Goal: Task Accomplishment & Management: Manage account settings

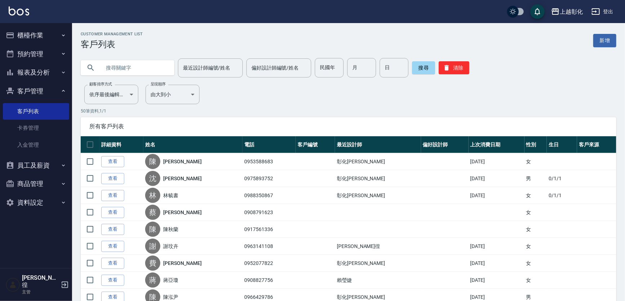
click at [18, 38] on button "櫃檯作業" at bounding box center [36, 35] width 66 height 19
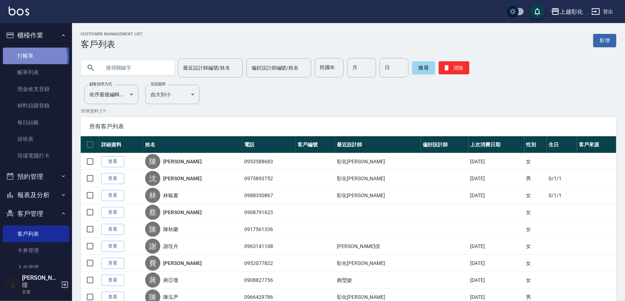
click at [30, 58] on link "打帳單" at bounding box center [36, 56] width 66 height 17
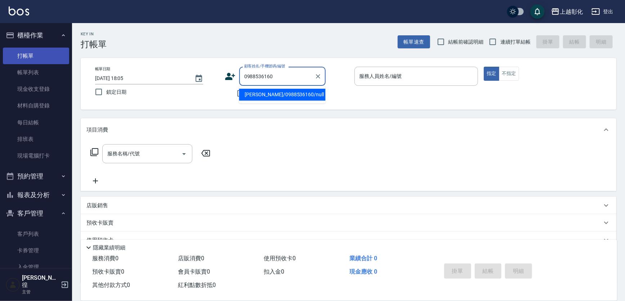
type input "[PERSON_NAME]/0988536160/null"
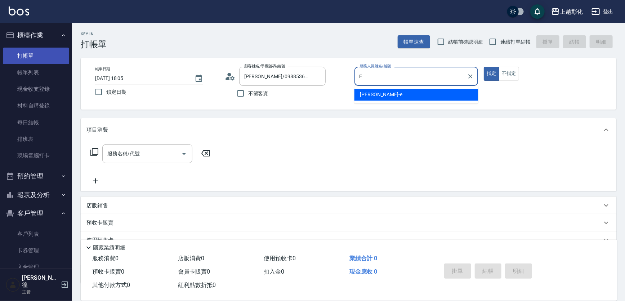
type input "[PERSON_NAME]-e"
type button "true"
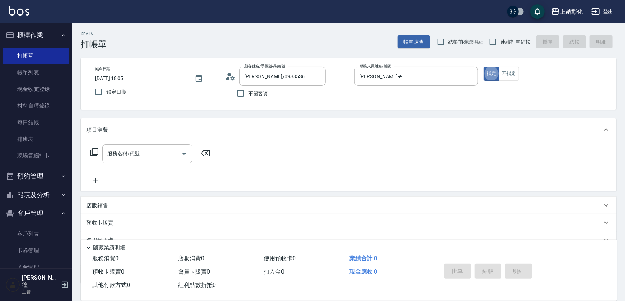
click at [514, 42] on span "連續打單結帳" at bounding box center [515, 42] width 30 height 8
click at [500, 42] on input "連續打單結帳" at bounding box center [492, 41] width 15 height 15
checkbox input "true"
click at [148, 159] on input "服務名稱/代號" at bounding box center [141, 153] width 73 height 13
type input "2"
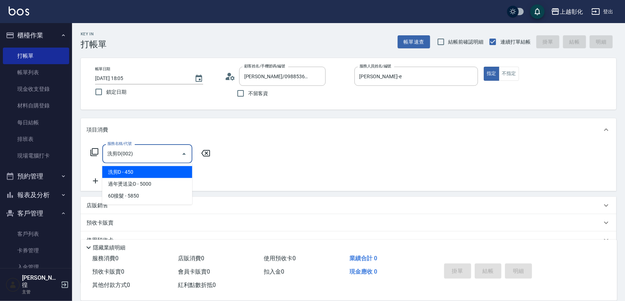
type input "洗剪D(002)"
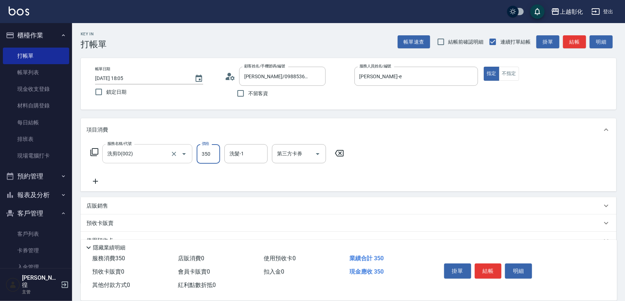
type input "350"
type input "[PERSON_NAME]-41"
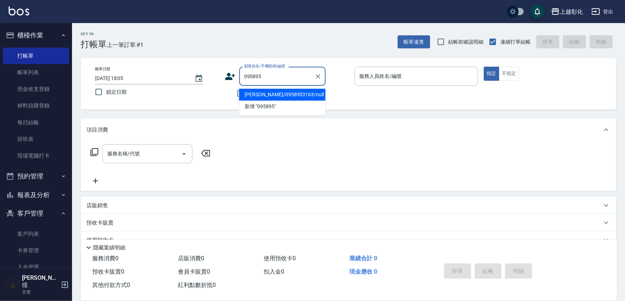
type input "[PERSON_NAME]/0958953163/null"
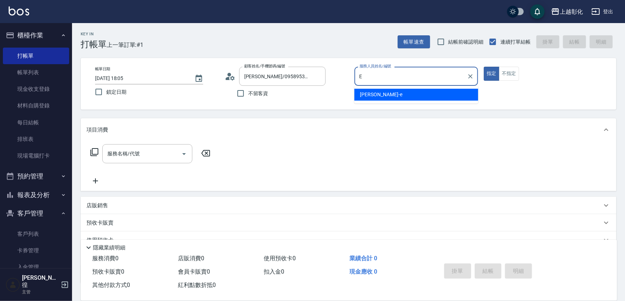
type input "[PERSON_NAME]-e"
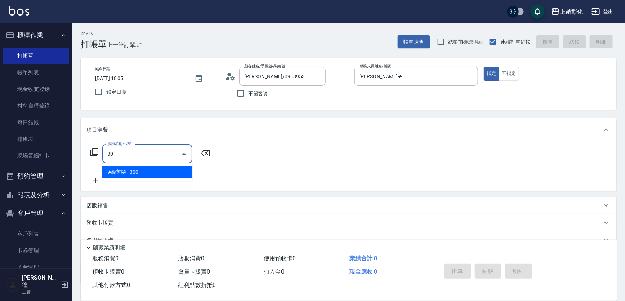
type input "3"
type input "New洗專案(200)"
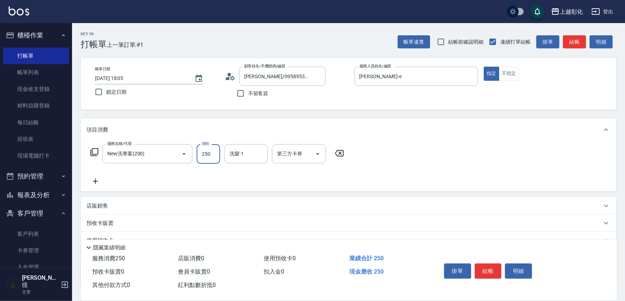
type input "250"
type input "[PERSON_NAME]-41"
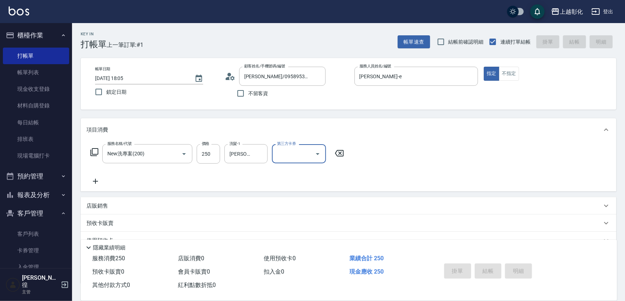
type input "2025/10/04 18:06"
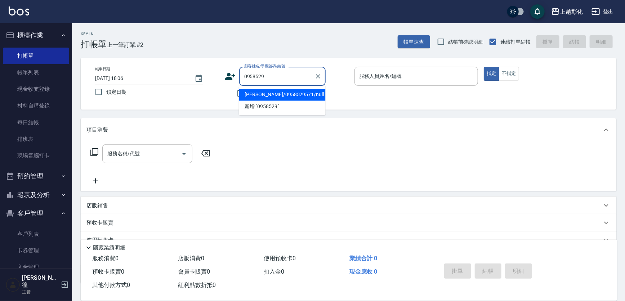
type input "[PERSON_NAME]/0958529571/null"
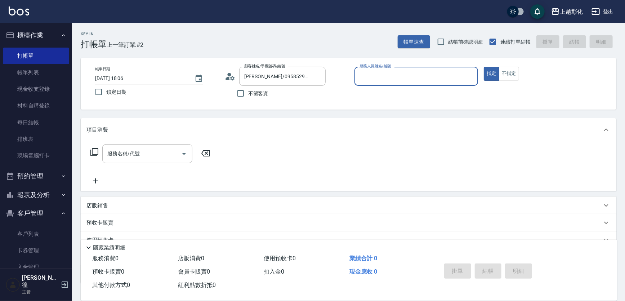
type input "ㄙ"
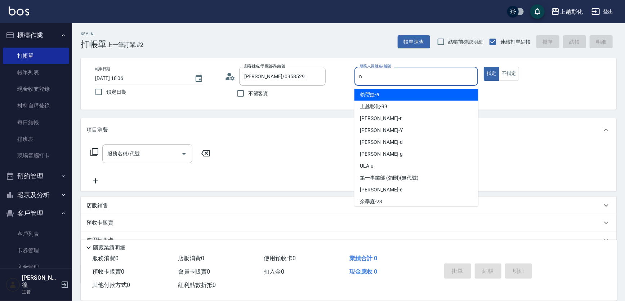
type input "羊羊-n"
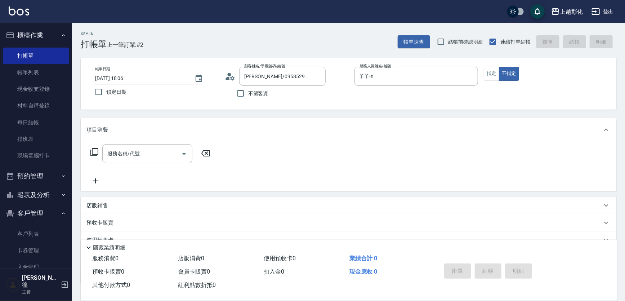
drag, startPoint x: 540, startPoint y: 144, endPoint x: 460, endPoint y: 142, distance: 79.9
click at [540, 144] on div "服務名稱/代號 服務名稱/代號" at bounding box center [348, 166] width 535 height 50
click at [130, 148] on div "服務名稱/代號 服務名稱/代號" at bounding box center [147, 153] width 90 height 19
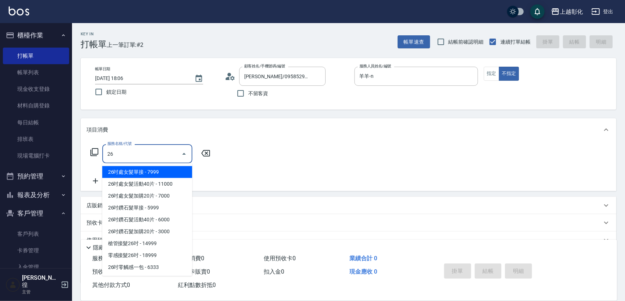
type input "2"
type input "1"
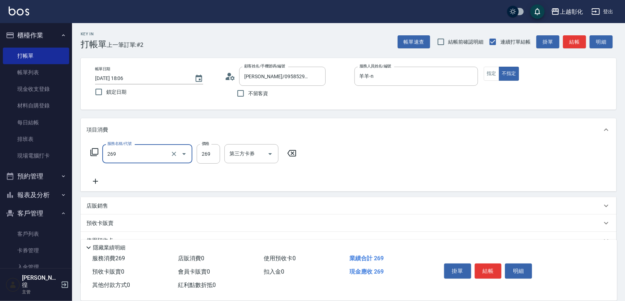
type input "一般洗剪(269)"
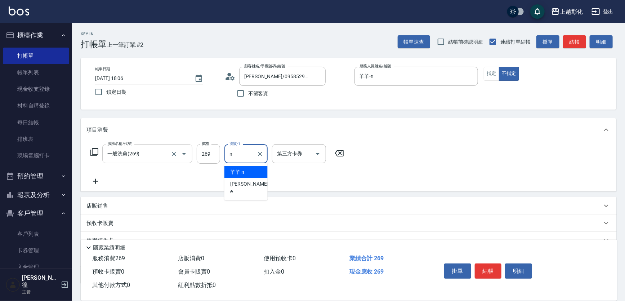
type input "羊羊-n"
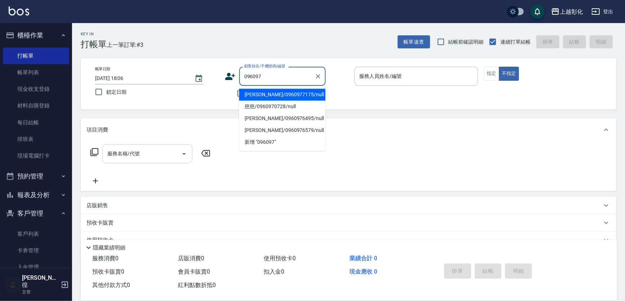
type input "[PERSON_NAME]/0960977175/null"
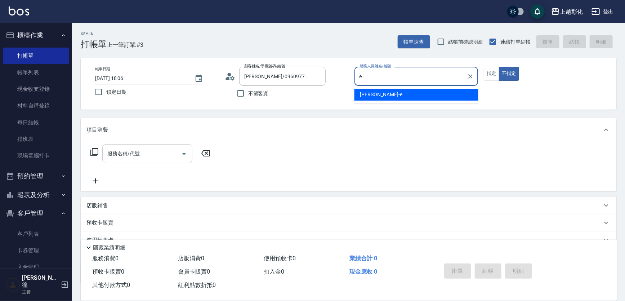
type input "[PERSON_NAME]-e"
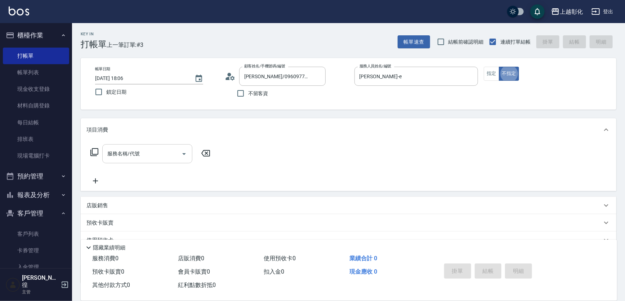
type button "false"
click at [109, 148] on div "服務名稱/代號 服務名稱/代號" at bounding box center [147, 153] width 90 height 19
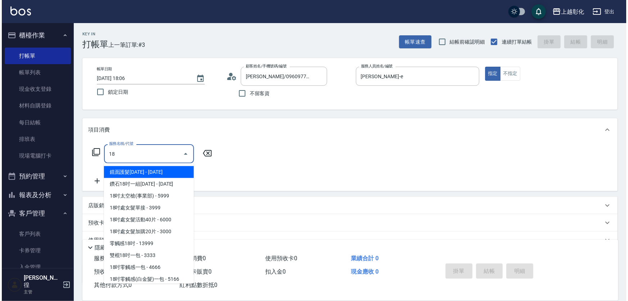
scroll to position [37, 0]
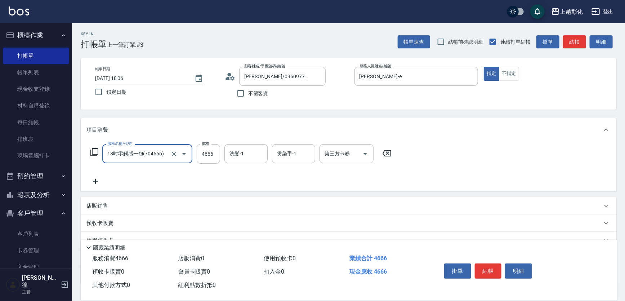
type input "18吋零觸感一包(704666)"
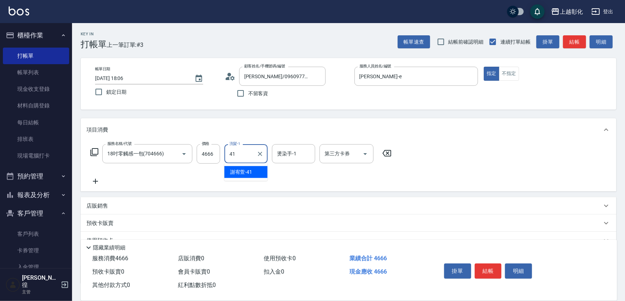
type input "[PERSON_NAME]-41"
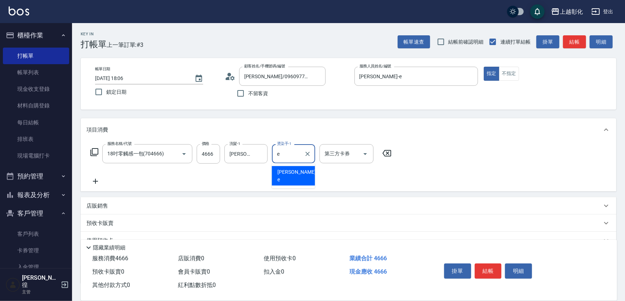
type input "[PERSON_NAME]-e"
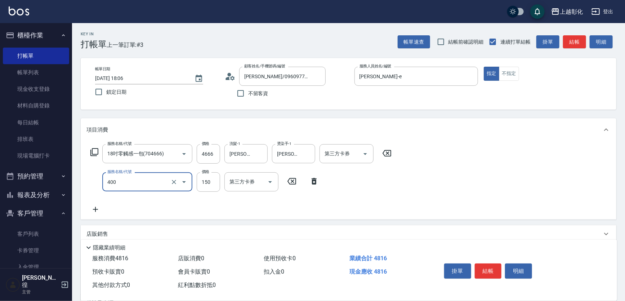
type input "天天瞬護(400)"
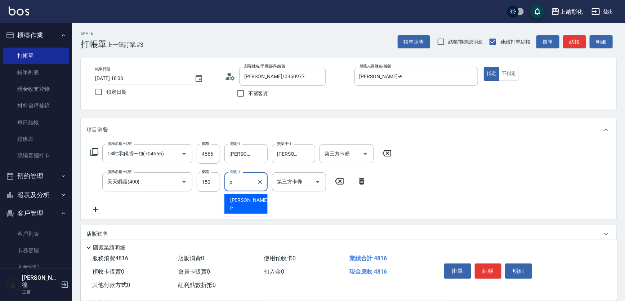
type input "[PERSON_NAME]-e"
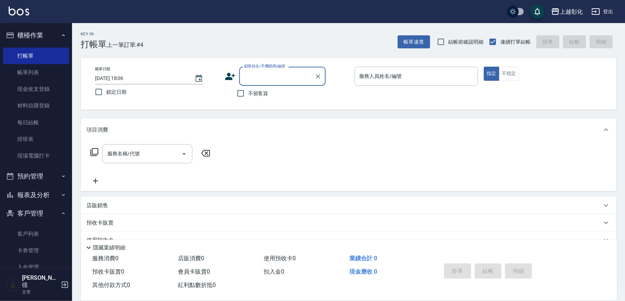
click at [262, 80] on input "顧客姓名/手機號碼/編號" at bounding box center [276, 76] width 69 height 13
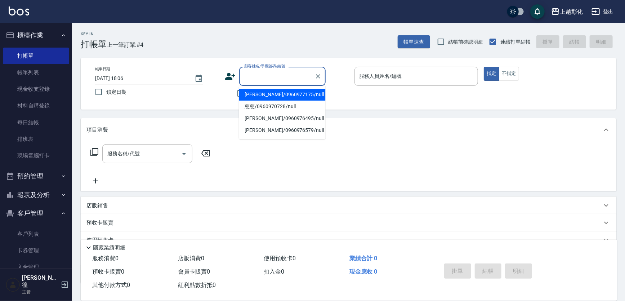
click at [262, 80] on input "顧客姓名/手機號碼/編號" at bounding box center [276, 76] width 69 height 13
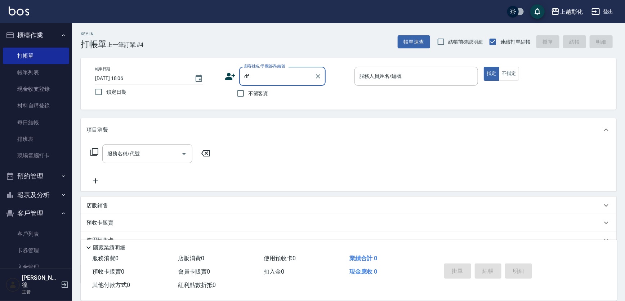
click at [262, 80] on input "df" at bounding box center [276, 76] width 69 height 13
type input "d"
type input "[PERSON_NAME]/0953588683/null"
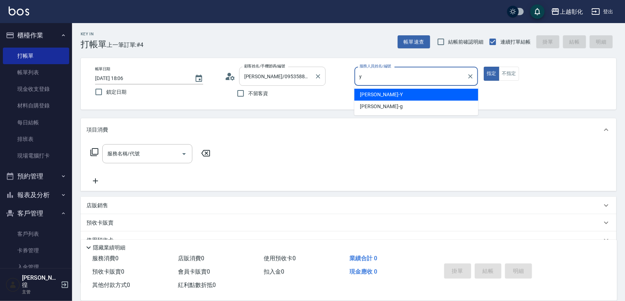
type input "[PERSON_NAME]"
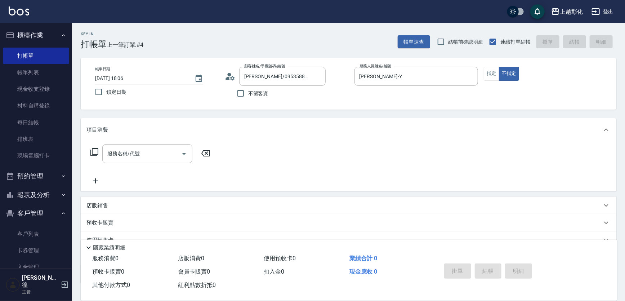
click at [164, 138] on div "項目消費" at bounding box center [348, 129] width 535 height 23
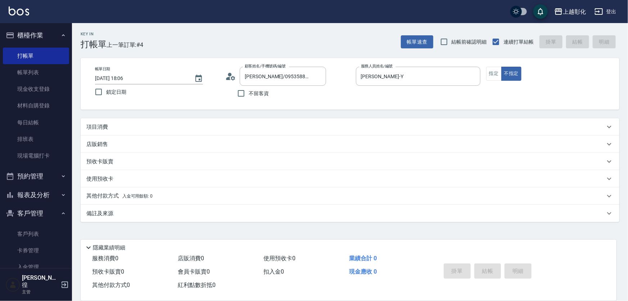
click at [161, 148] on div "店販銷售" at bounding box center [345, 144] width 519 height 8
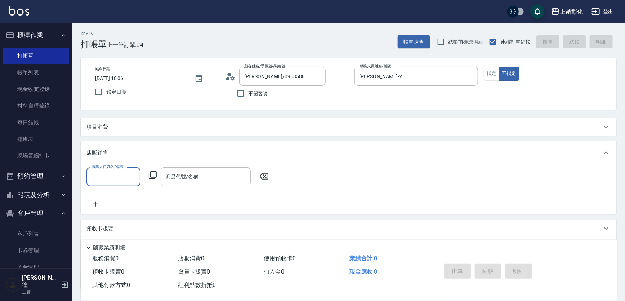
scroll to position [0, 0]
click at [152, 126] on div "項目消費" at bounding box center [343, 127] width 515 height 8
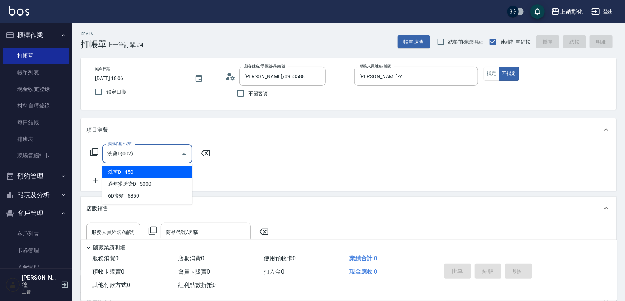
type input "洗剪D(002)"
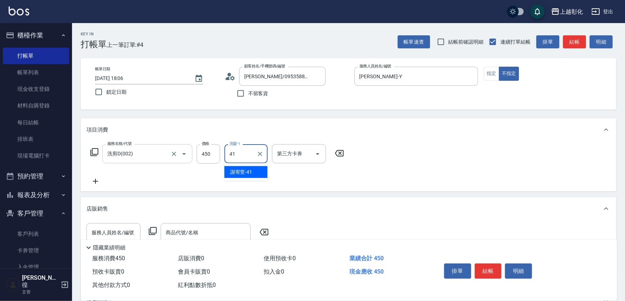
type input "[PERSON_NAME]-41"
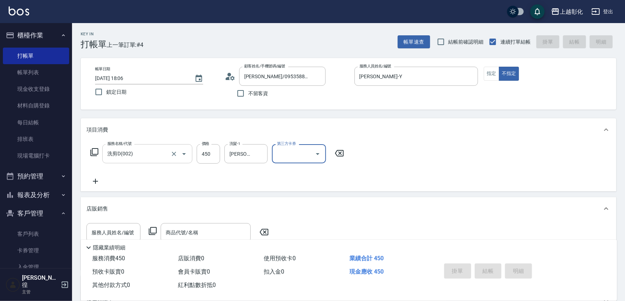
type input "[DATE] 18:27"
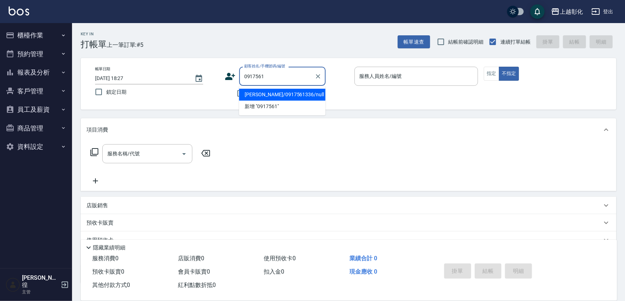
type input "[PERSON_NAME]/0917561336/null"
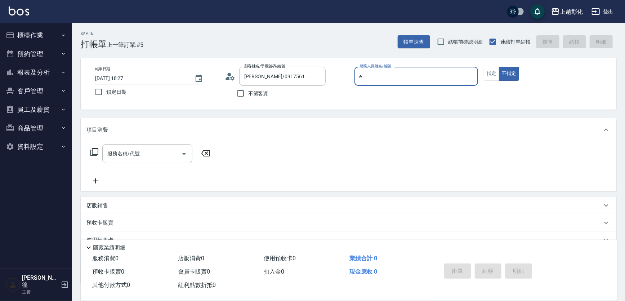
type input "[PERSON_NAME]-e"
type button "false"
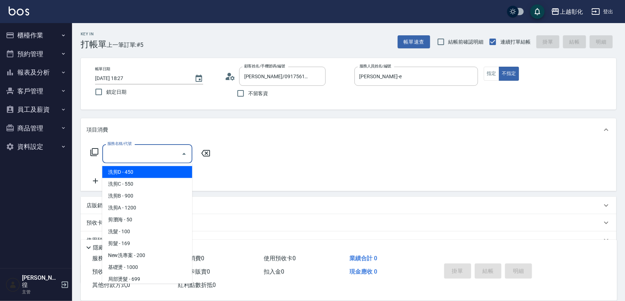
click at [137, 148] on input "服務名稱/代號" at bounding box center [141, 153] width 73 height 13
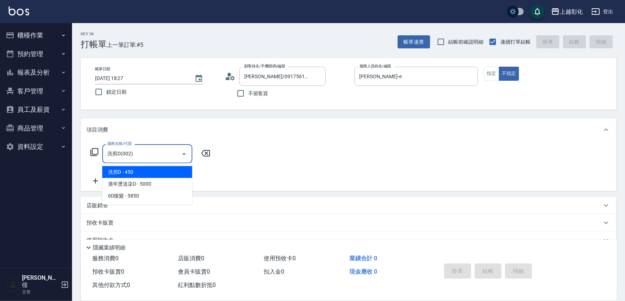
type input "洗剪D(002)"
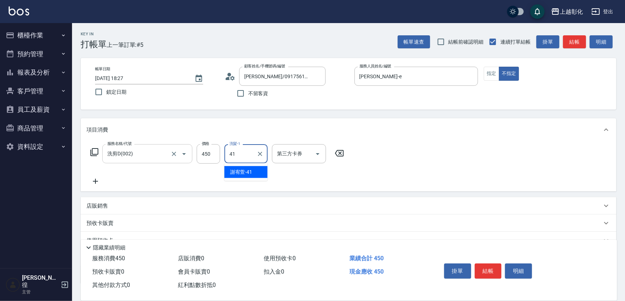
type input "[PERSON_NAME]-41"
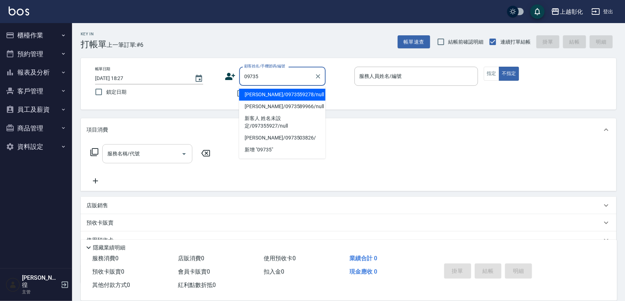
type input "[PERSON_NAME]/0973559278/null"
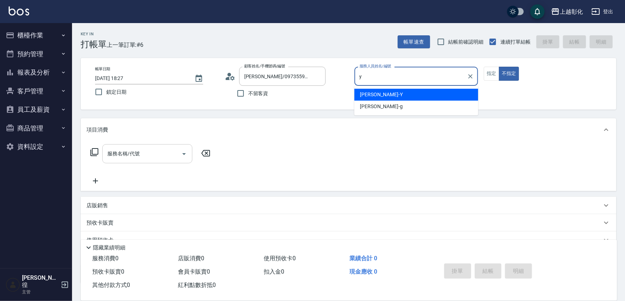
type input "[PERSON_NAME]"
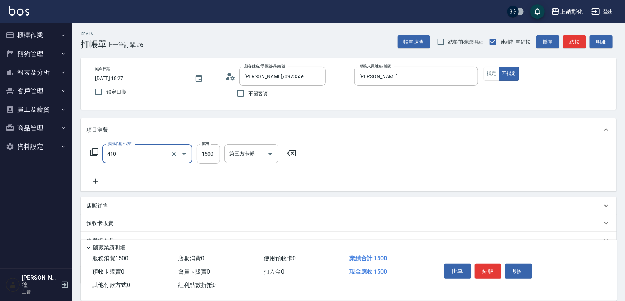
type input "哥德式護髮(410)"
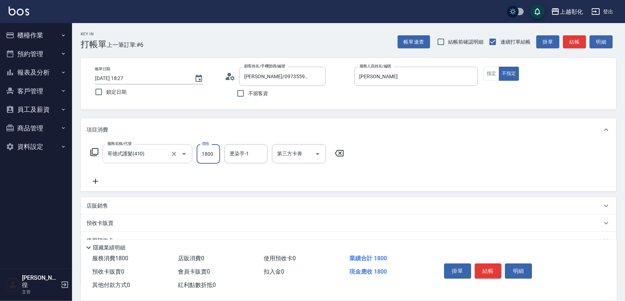
type input "1800"
type input "y"
type input "[PERSON_NAME]-41"
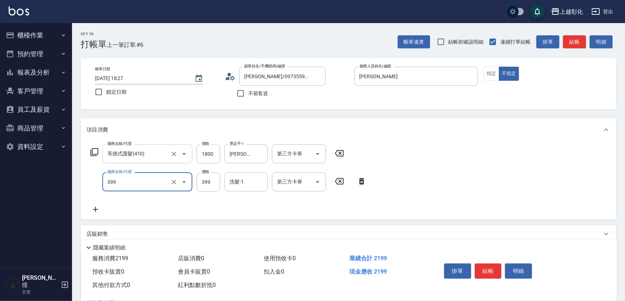
type input "貼片洗髮(399)"
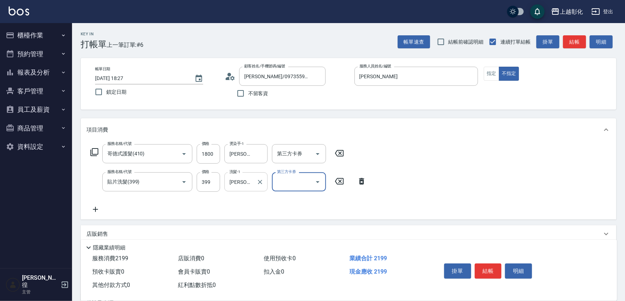
click at [248, 184] on input "[PERSON_NAME]-e" at bounding box center [241, 181] width 26 height 13
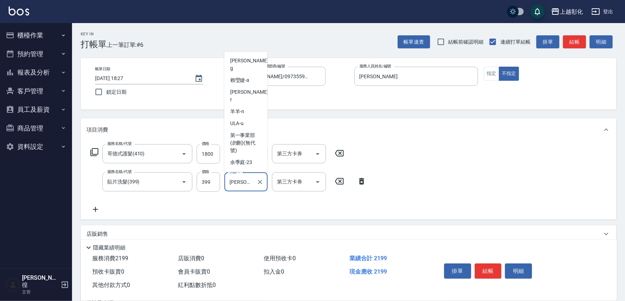
click at [247, 184] on input "[PERSON_NAME]-e" at bounding box center [241, 181] width 26 height 13
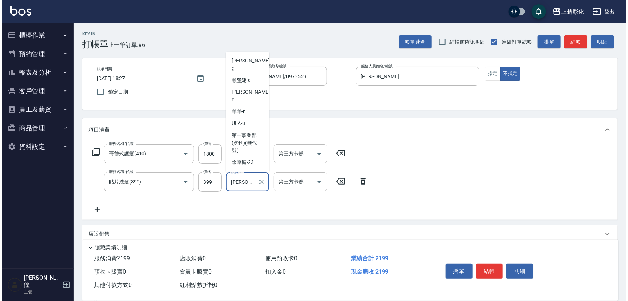
scroll to position [17, 0]
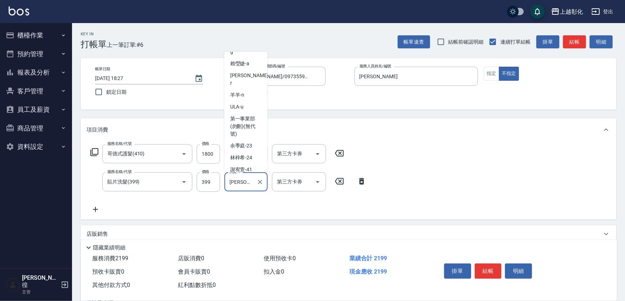
click at [247, 184] on input "[PERSON_NAME]-e" at bounding box center [241, 181] width 26 height 13
type input "[PERSON_NAME]-y"
click at [252, 178] on input "[PERSON_NAME]-y" at bounding box center [241, 181] width 26 height 13
click at [260, 177] on button "Clear" at bounding box center [260, 182] width 10 height 10
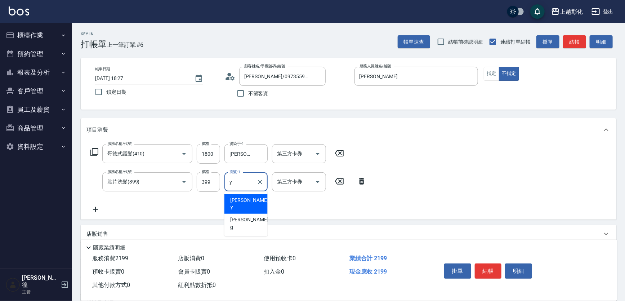
type input "[PERSON_NAME]"
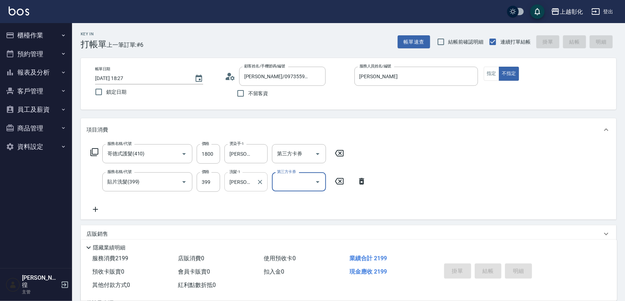
type input "[DATE] 18:31"
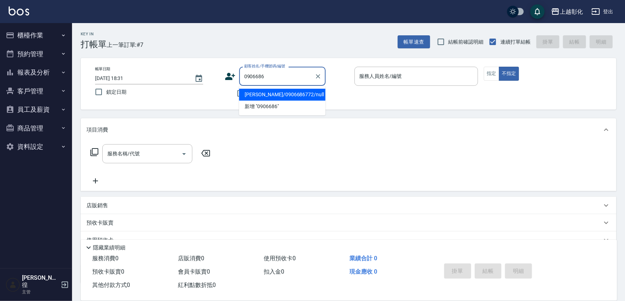
type input "[PERSON_NAME]/0906686772/null"
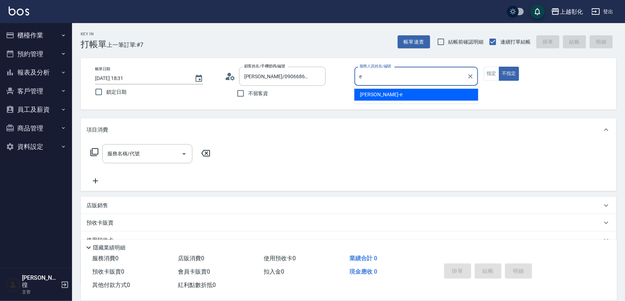
type input "[PERSON_NAME]-e"
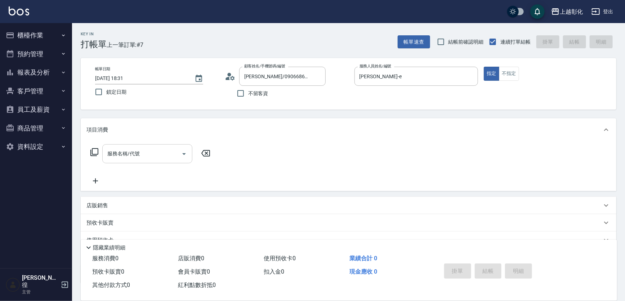
click at [134, 154] on input "服務名稱/代號" at bounding box center [141, 153] width 73 height 13
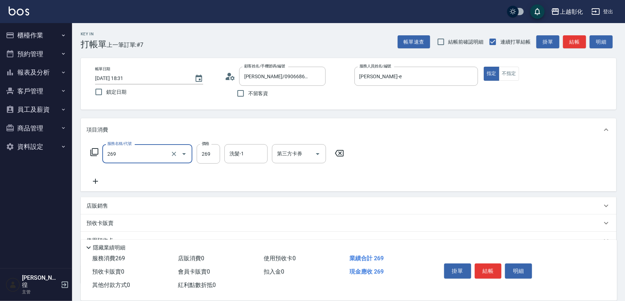
type input "一般洗剪(269)"
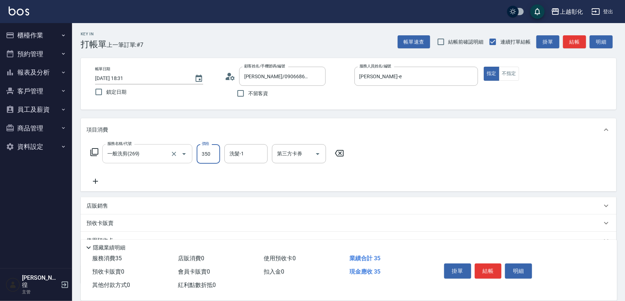
type input "350"
type input "[PERSON_NAME]-41"
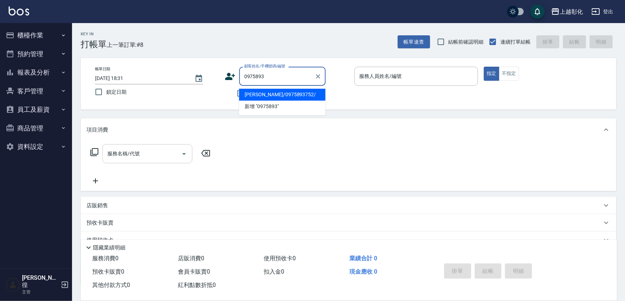
type input "[PERSON_NAME]/0975893752/"
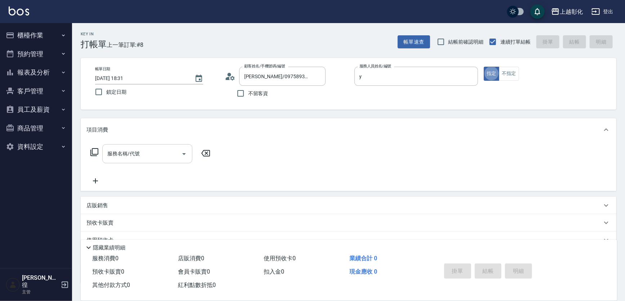
type input "[PERSON_NAME]"
type button "true"
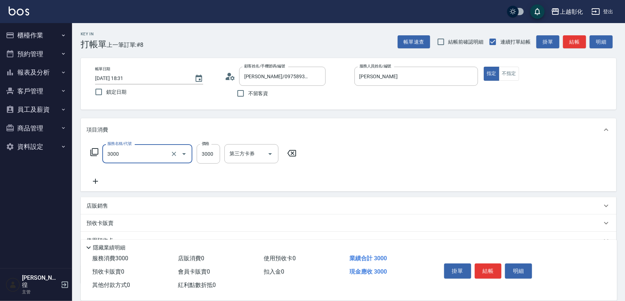
type input "頂級豪華OVC3(3000)"
type input "1000"
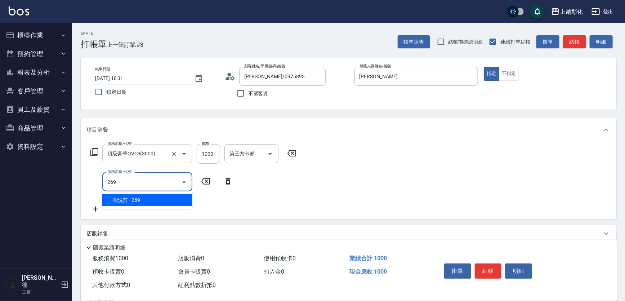
type input "一般洗剪(269)"
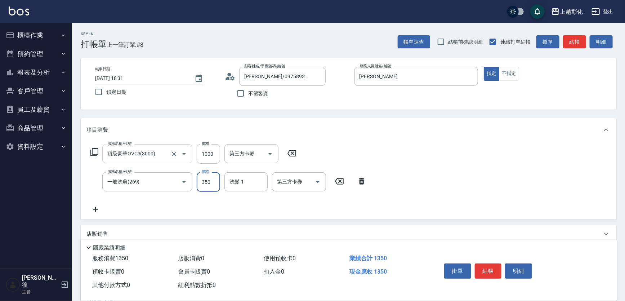
type input "350"
type input "[PERSON_NAME]-41"
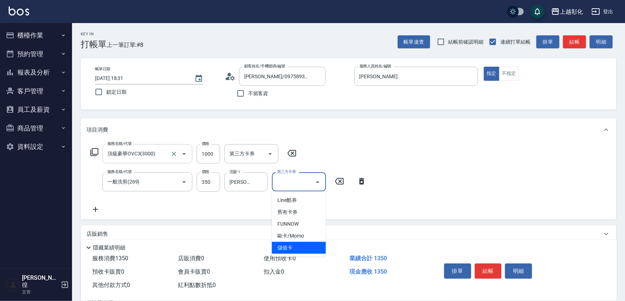
type input "儲值卡"
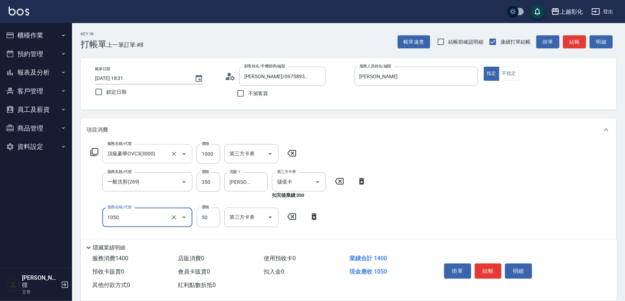
type input "精油(1050)"
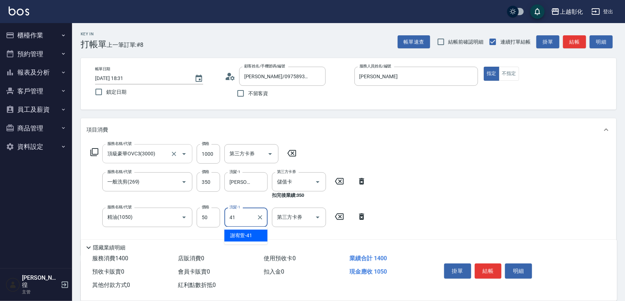
type input "[PERSON_NAME]-41"
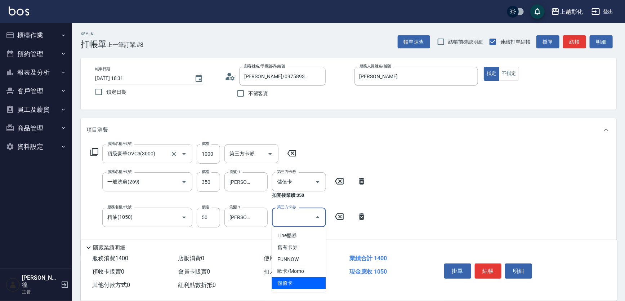
type input "儲值卡"
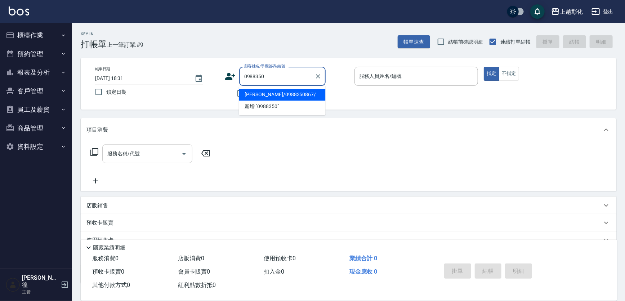
type input "[PERSON_NAME]/0988350867/"
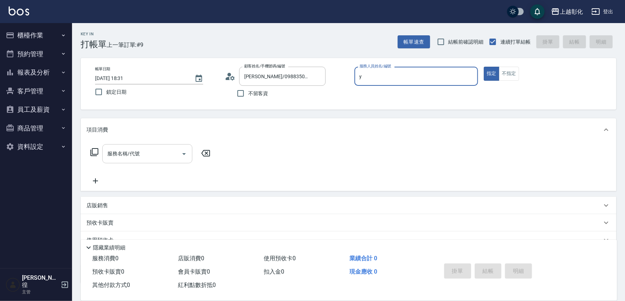
type input "[PERSON_NAME]"
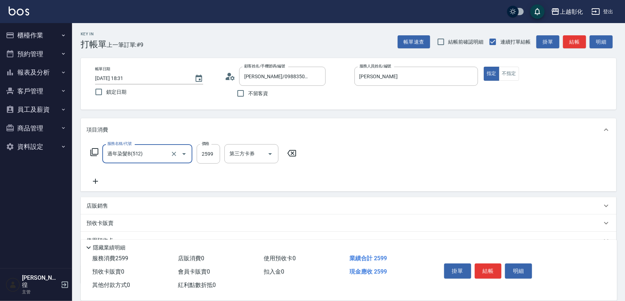
type input "過年染髮B(512)"
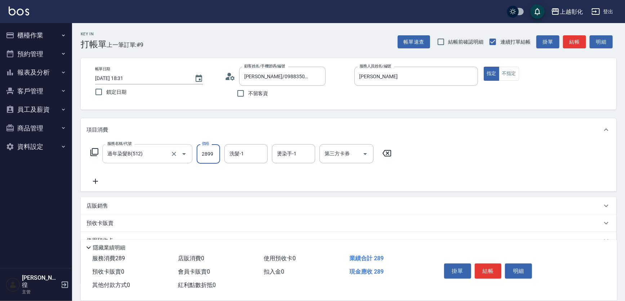
type input "2899"
type input "[PERSON_NAME]-41"
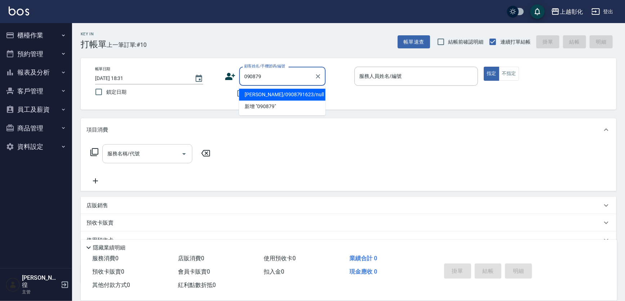
type input "[PERSON_NAME]/0908791623/null"
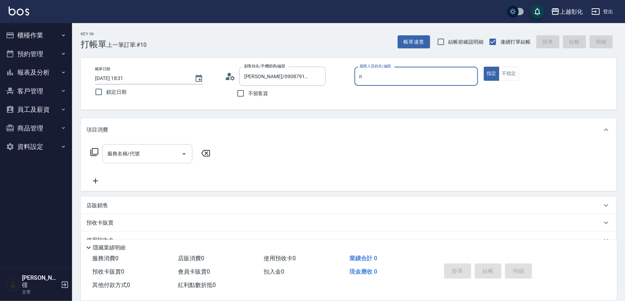
type input "羊羊-n"
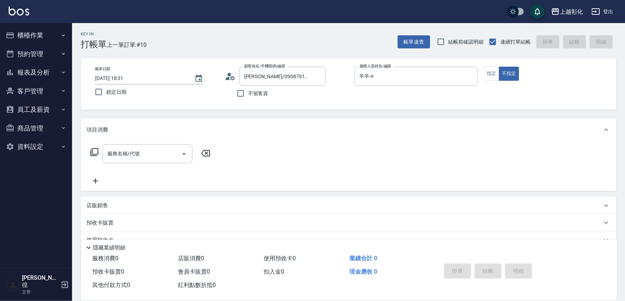
click at [140, 132] on div "項目消費" at bounding box center [343, 130] width 515 height 8
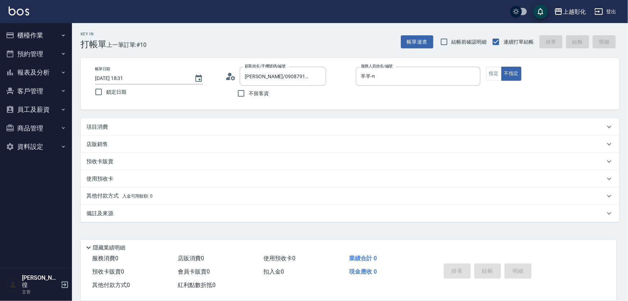
click at [132, 130] on div "項目消費" at bounding box center [350, 126] width 539 height 17
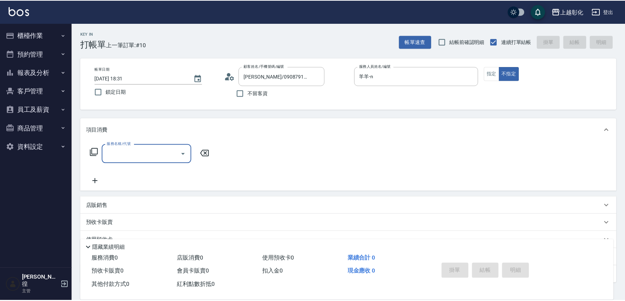
scroll to position [12, 0]
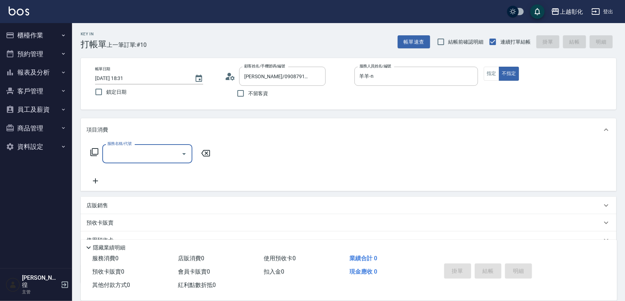
click at [128, 154] on input "服務名稱/代號" at bounding box center [141, 153] width 73 height 13
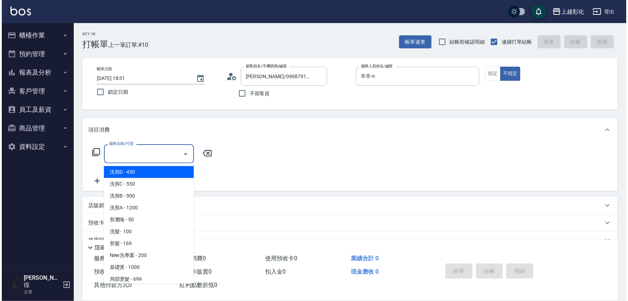
scroll to position [0, 0]
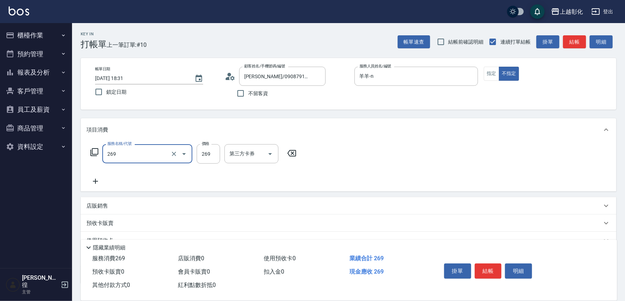
type input "一般洗剪(269)"
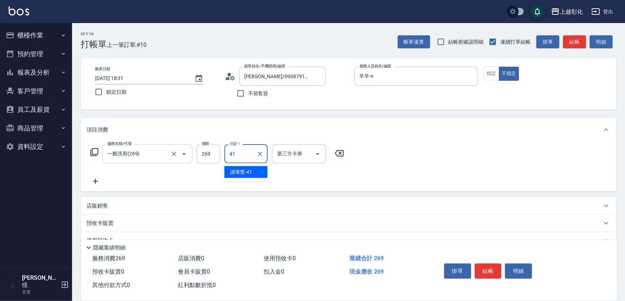
type input "[PERSON_NAME]-41"
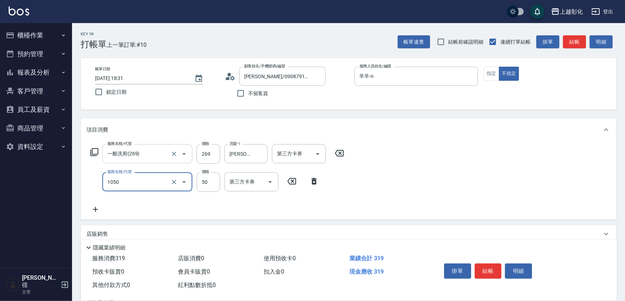
type input "精油(1050)"
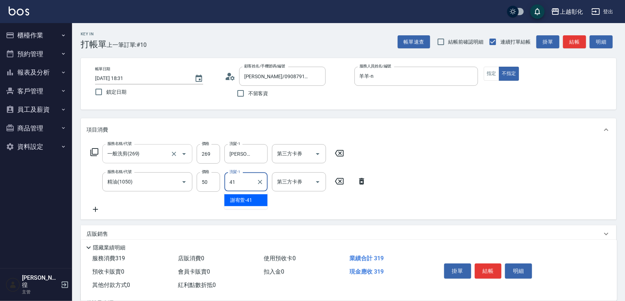
type input "[PERSON_NAME]-41"
type input "[DATE] 18:32"
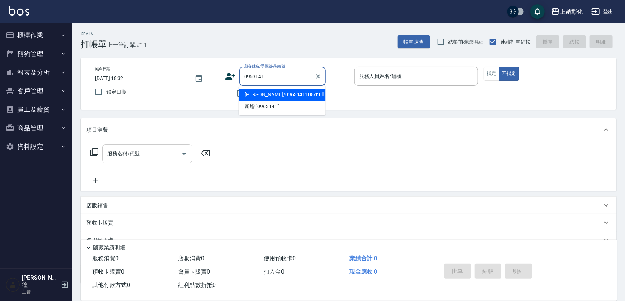
type input "[PERSON_NAME]/0963141108/null"
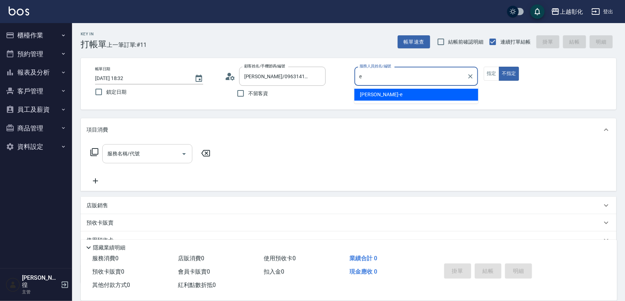
type input "[PERSON_NAME]-e"
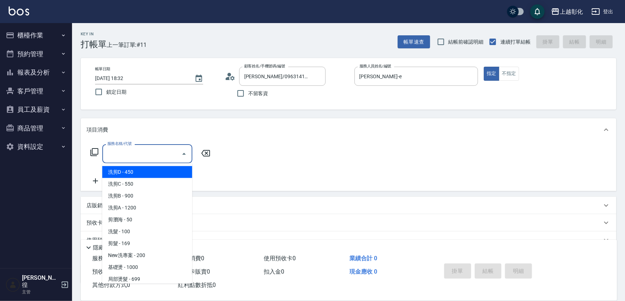
click at [128, 151] on input "服務名稱/代號" at bounding box center [141, 153] width 73 height 13
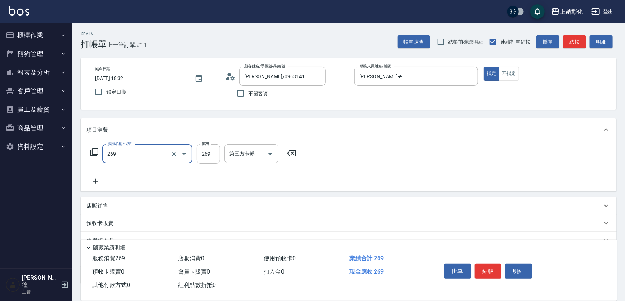
type input "269"
type input "3"
type input "一般洗剪(269)"
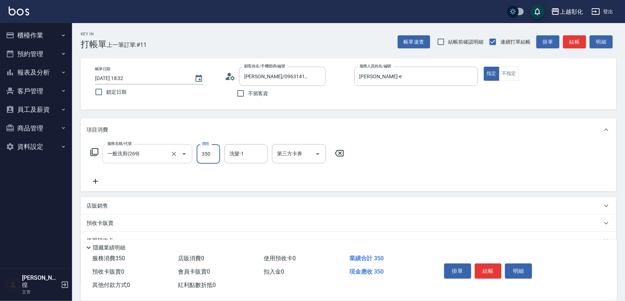
type input "350"
type input "[PERSON_NAME]-41"
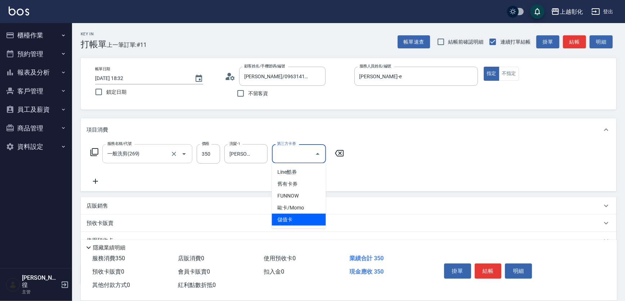
type input "儲值卡"
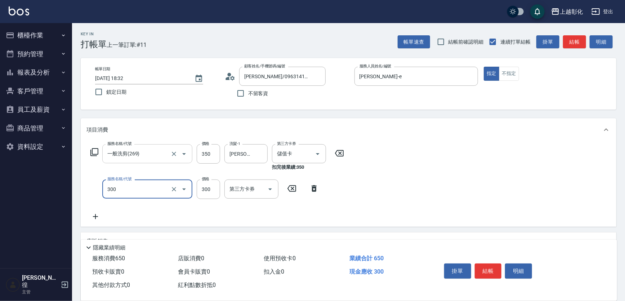
type input "A級剪髮(300)"
type input "250"
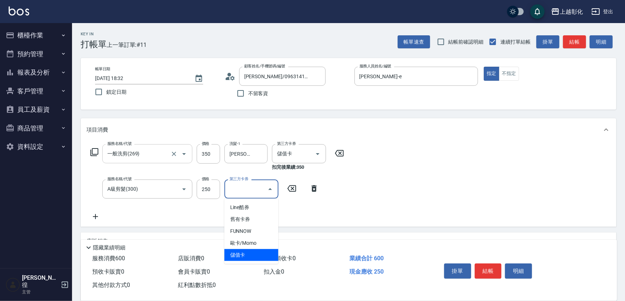
type input "儲值卡"
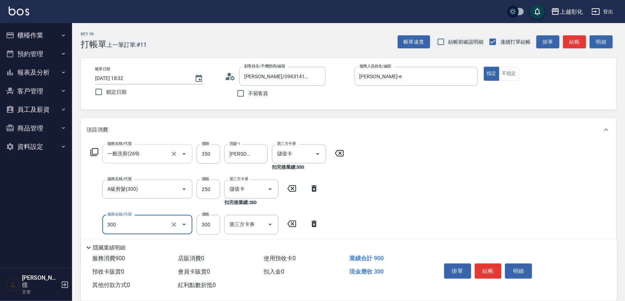
type input "A級剪髮(300)"
type input "250"
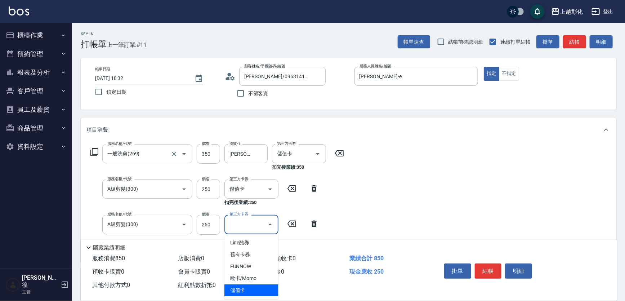
type input "儲值卡"
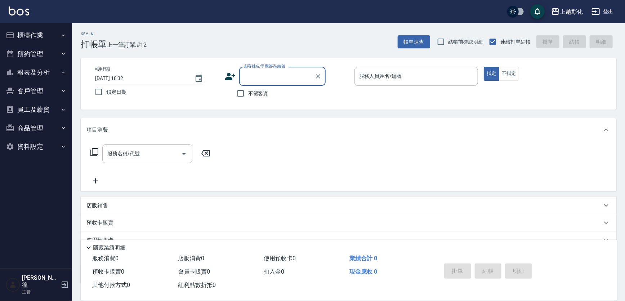
click at [256, 94] on span "不留客資" at bounding box center [258, 94] width 20 height 8
click at [248, 94] on input "不留客資" at bounding box center [240, 93] width 15 height 15
checkbox input "true"
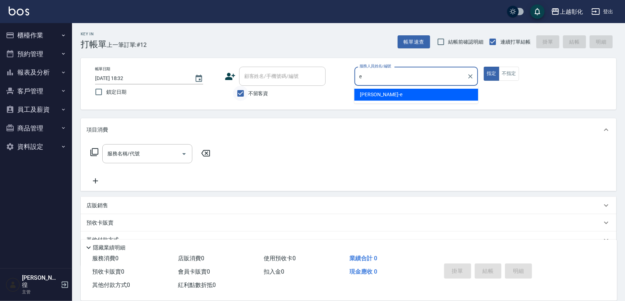
type input "[PERSON_NAME]-e"
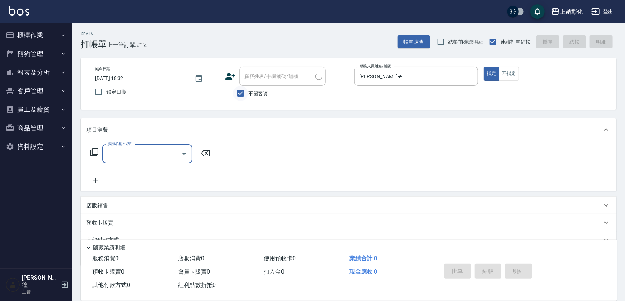
type input "[PERSON_NAME]/0972110875/"
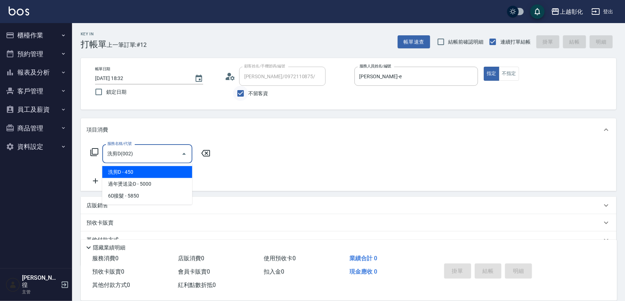
type input "洗剪D(002)"
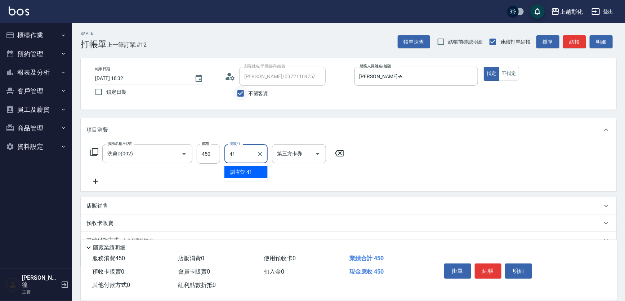
type input "[PERSON_NAME]-41"
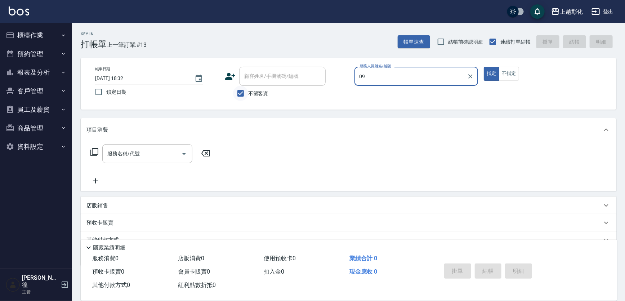
type input "09"
click at [247, 87] on input "不留客資" at bounding box center [240, 93] width 15 height 15
checkbox input "false"
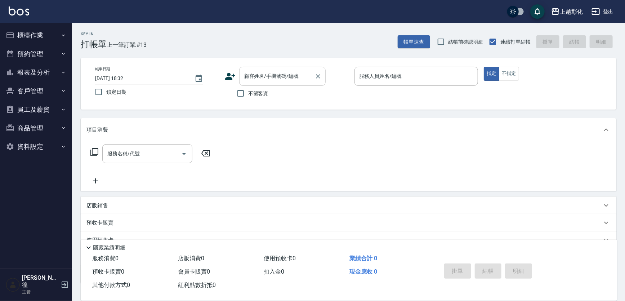
click at [253, 74] on input "顧客姓名/手機號碼/編號" at bounding box center [276, 76] width 69 height 13
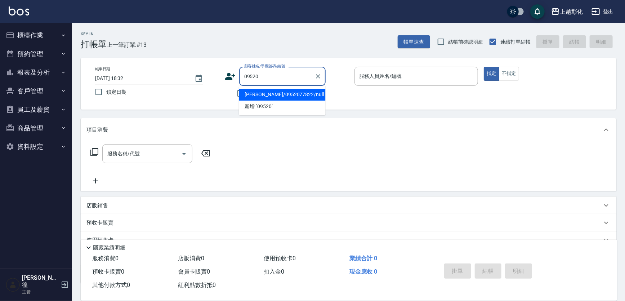
type input "[PERSON_NAME]/0952077822/null"
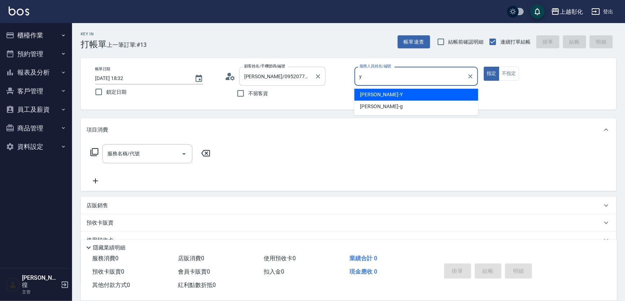
type input "[PERSON_NAME]"
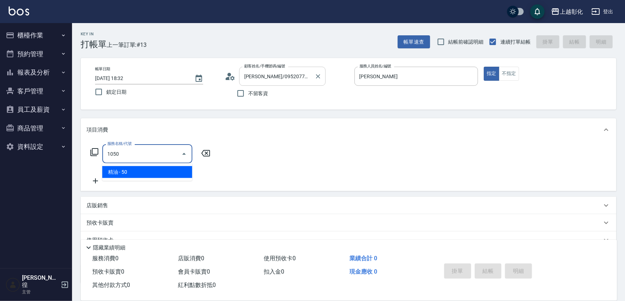
type input "精油(1050)"
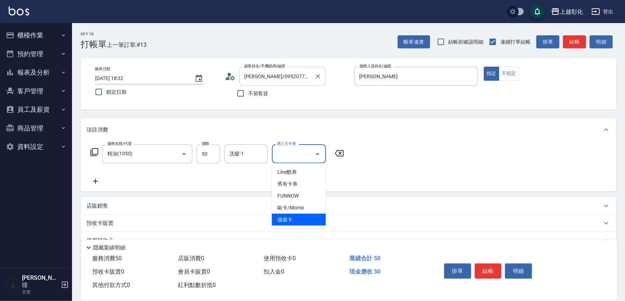
type input "儲值卡"
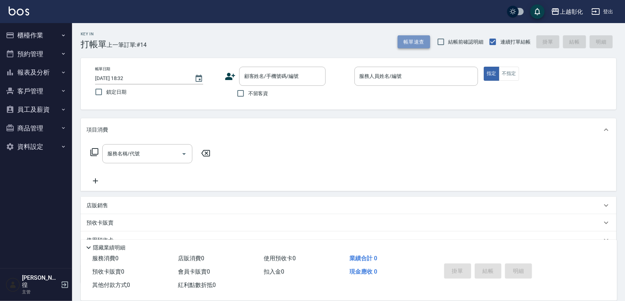
click at [421, 42] on button "帳單速查" at bounding box center [413, 41] width 32 height 13
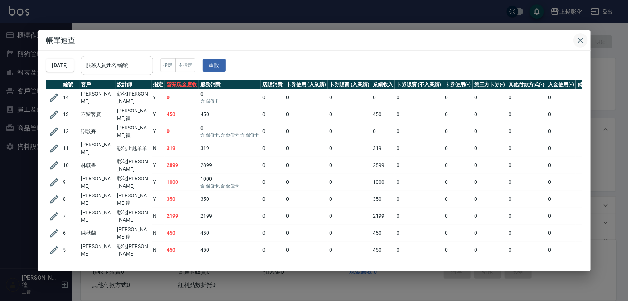
click at [584, 38] on icon "button" at bounding box center [580, 40] width 9 height 9
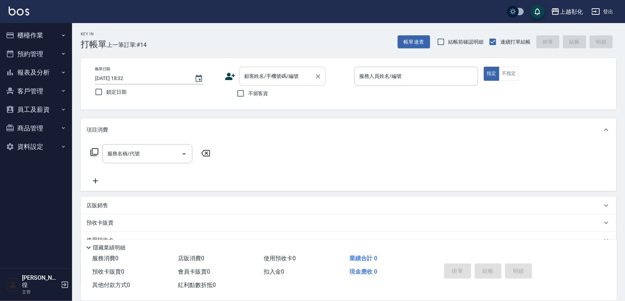
click at [269, 71] on input "顧客姓名/手機號碼/編號" at bounding box center [276, 76] width 69 height 13
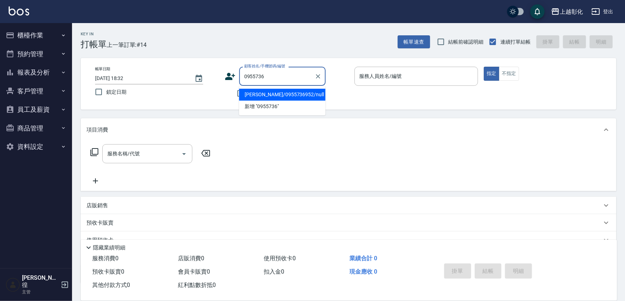
type input "[PERSON_NAME]/0955736952/null"
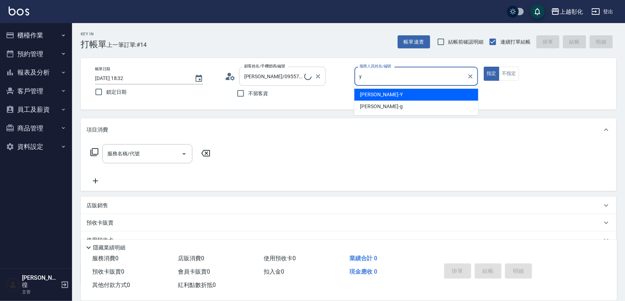
type input "[PERSON_NAME]"
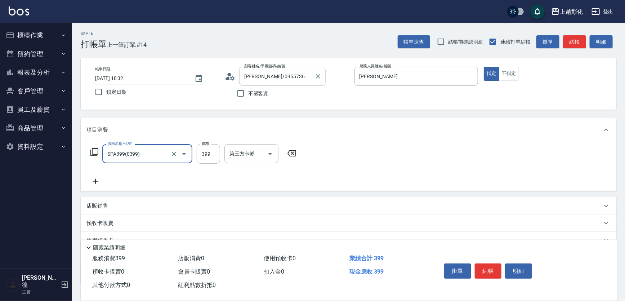
type input "SPA399(0399)"
type input "399"
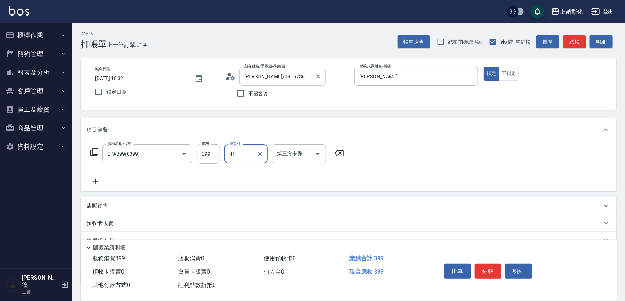
type input "[PERSON_NAME]-41"
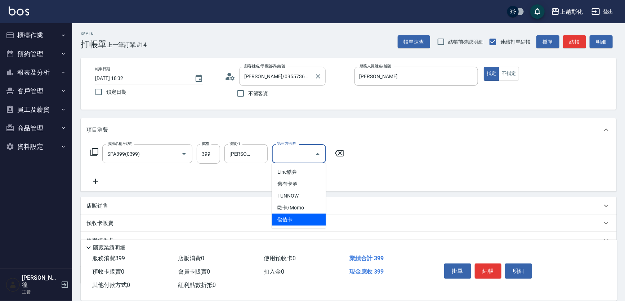
type input "儲值卡"
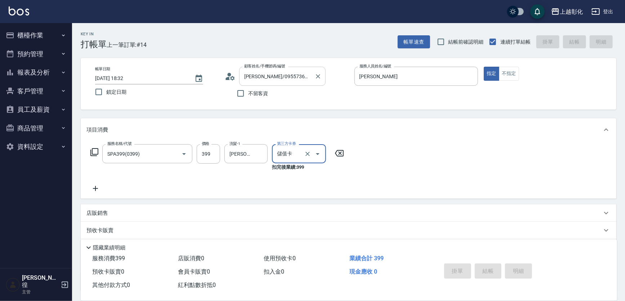
type input "[DATE] 18:33"
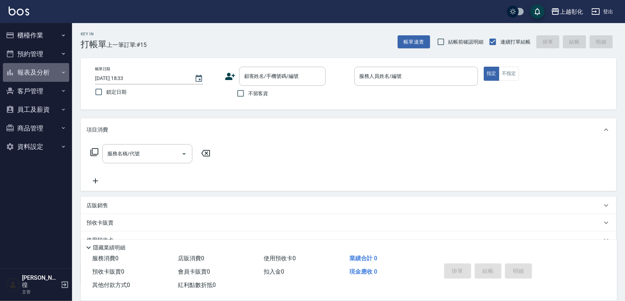
click at [35, 72] on button "報表及分析" at bounding box center [36, 72] width 66 height 19
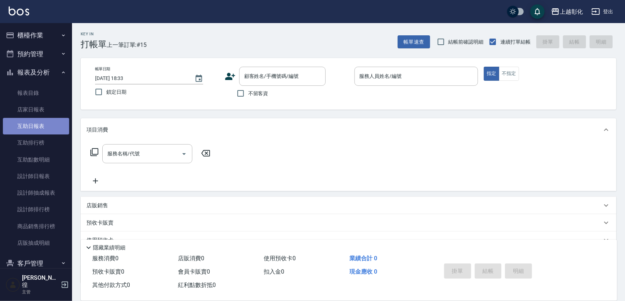
click at [40, 129] on link "互助日報表" at bounding box center [36, 126] width 66 height 17
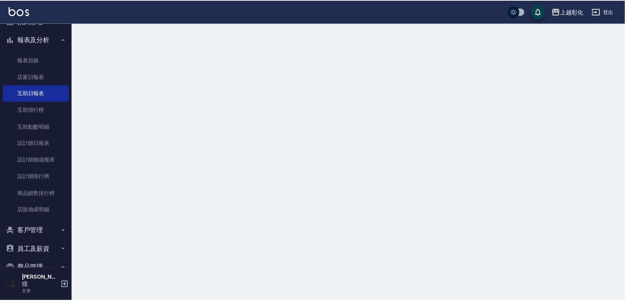
scroll to position [62, 0]
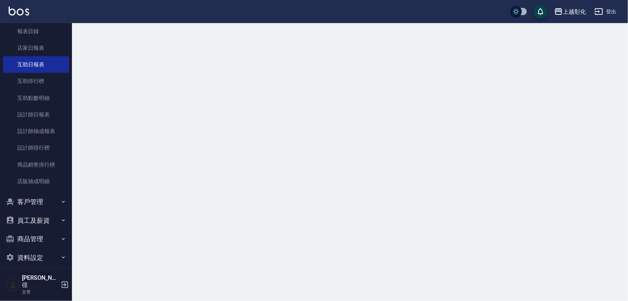
click at [40, 208] on ul "櫃檯作業 打帳單 帳單列表 現金收支登錄 材料自購登錄 每日結帳 排班表 現場電腦打卡 預約管理 預約管理 單日預約紀錄 單週預約紀錄 報表及分析 報表目錄 …" at bounding box center [36, 115] width 66 height 308
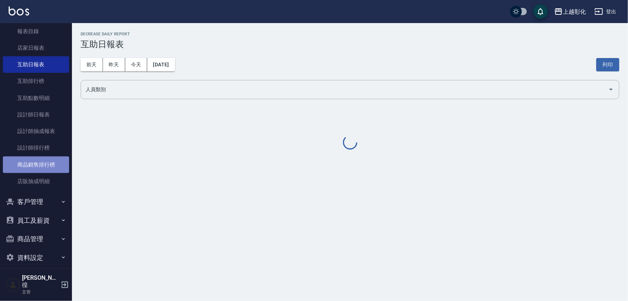
click at [65, 156] on link "商品銷售排行榜" at bounding box center [36, 164] width 66 height 17
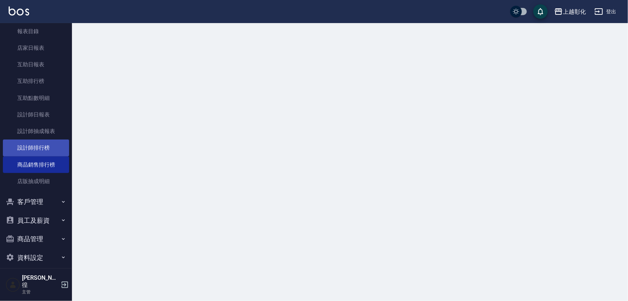
click at [48, 145] on link "設計師排行榜" at bounding box center [36, 147] width 66 height 17
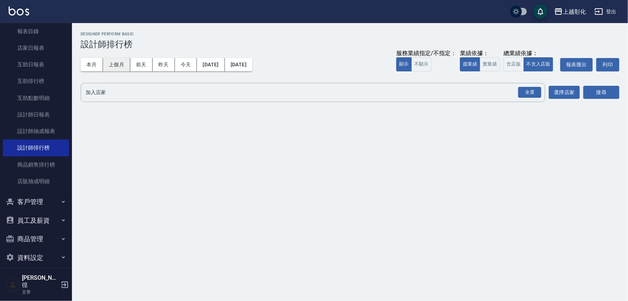
click at [124, 63] on button "上個月" at bounding box center [116, 64] width 27 height 13
click at [529, 89] on div "全選" at bounding box center [529, 92] width 23 height 11
click at [590, 83] on div "搜尋" at bounding box center [602, 93] width 36 height 20
click at [600, 97] on button "搜尋" at bounding box center [602, 92] width 36 height 13
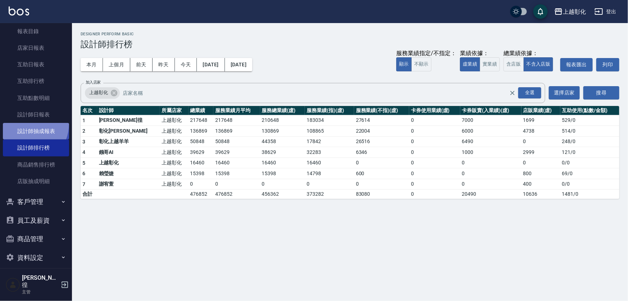
click at [24, 123] on link "設計師抽成報表" at bounding box center [36, 131] width 66 height 17
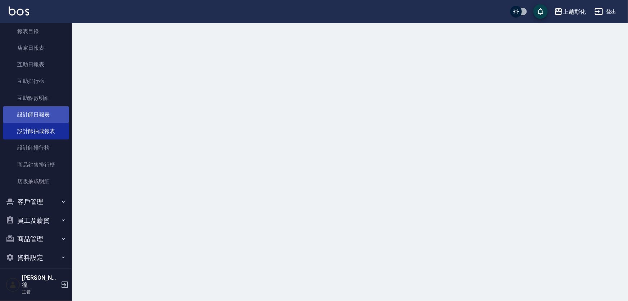
click at [51, 106] on link "設計師日報表" at bounding box center [36, 114] width 66 height 17
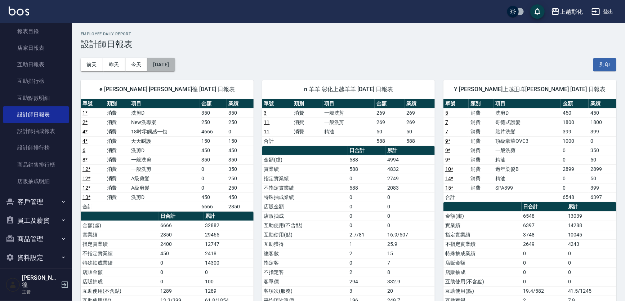
click at [168, 68] on button "[DATE]" at bounding box center [160, 64] width 27 height 13
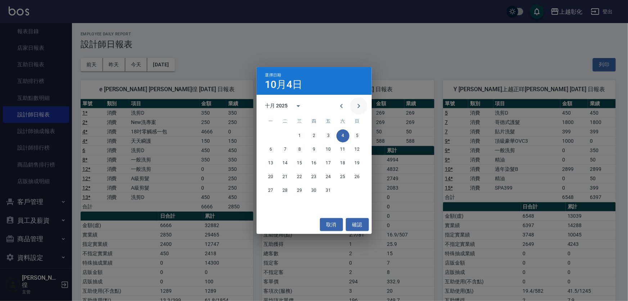
drag, startPoint x: 363, startPoint y: 112, endPoint x: 345, endPoint y: 105, distance: 18.9
click at [362, 112] on button "Next month" at bounding box center [358, 105] width 17 height 17
click at [336, 103] on button "Previous month" at bounding box center [341, 105] width 17 height 17
click at [270, 190] on button "29" at bounding box center [271, 190] width 13 height 13
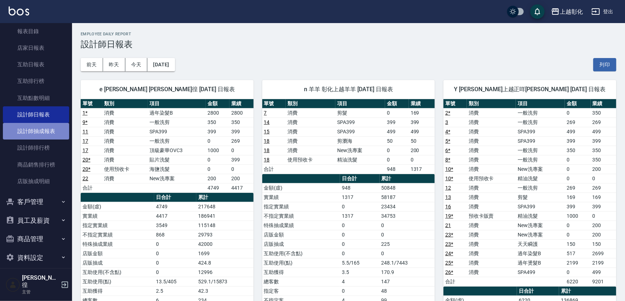
click at [51, 127] on link "設計師抽成報表" at bounding box center [36, 131] width 66 height 17
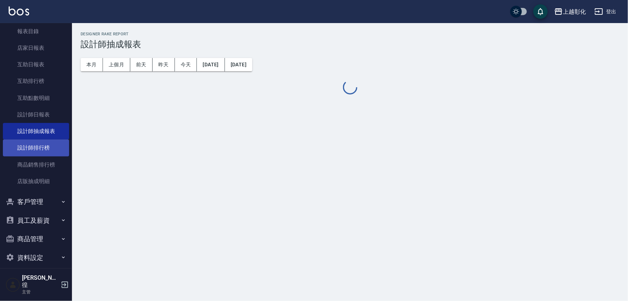
click at [37, 152] on link "設計師排行榜" at bounding box center [36, 147] width 66 height 17
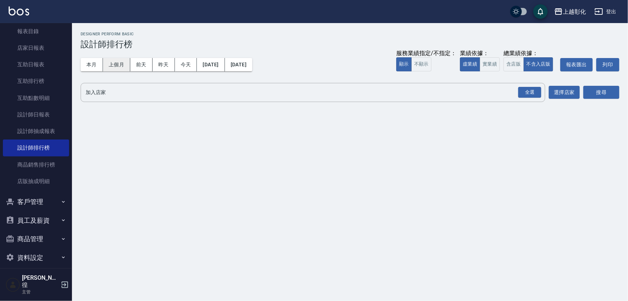
click at [117, 68] on button "上個月" at bounding box center [116, 64] width 27 height 13
click at [528, 99] on div "全選" at bounding box center [529, 92] width 25 height 19
click at [599, 90] on button "搜尋" at bounding box center [602, 92] width 36 height 13
click at [530, 93] on div "全選" at bounding box center [529, 92] width 23 height 11
click at [605, 91] on button "搜尋" at bounding box center [602, 92] width 36 height 13
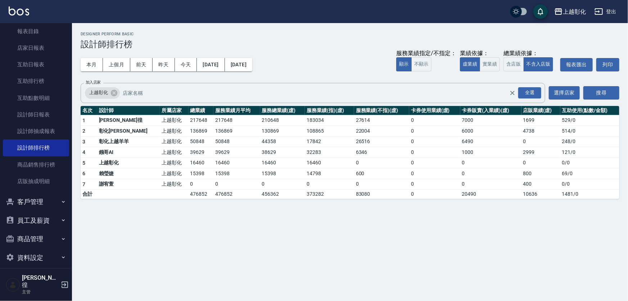
click at [264, 147] on td "38629" at bounding box center [282, 152] width 45 height 11
click at [306, 148] on td "32283" at bounding box center [329, 152] width 49 height 11
click at [318, 145] on td "17842" at bounding box center [329, 141] width 49 height 11
drag, startPoint x: 291, startPoint y: 139, endPoint x: 281, endPoint y: 140, distance: 9.4
click at [281, 140] on td "44358" at bounding box center [282, 141] width 45 height 11
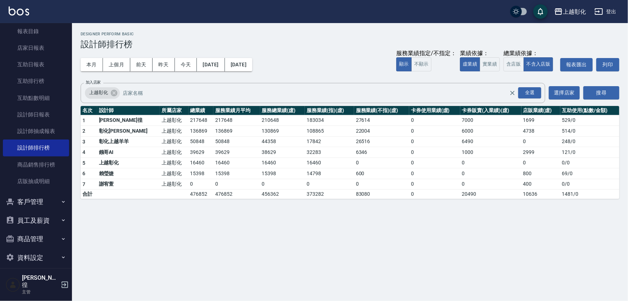
click at [281, 140] on td "44358" at bounding box center [282, 141] width 45 height 11
click at [338, 142] on td "17842" at bounding box center [329, 141] width 49 height 11
click at [32, 112] on link "設計師日報表" at bounding box center [36, 114] width 66 height 17
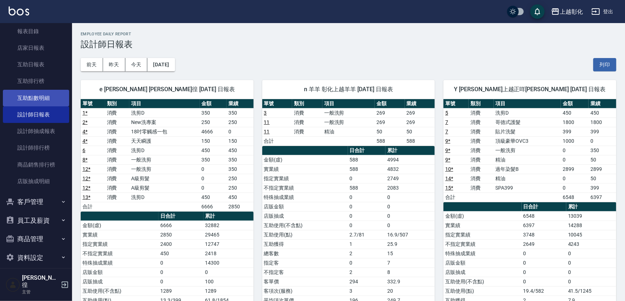
click at [35, 98] on link "互助點數明細" at bounding box center [36, 98] width 66 height 17
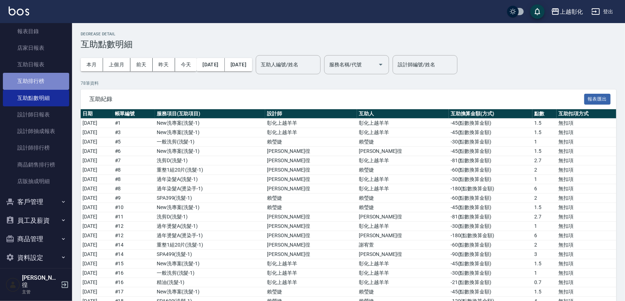
click at [41, 84] on link "互助排行榜" at bounding box center [36, 81] width 66 height 17
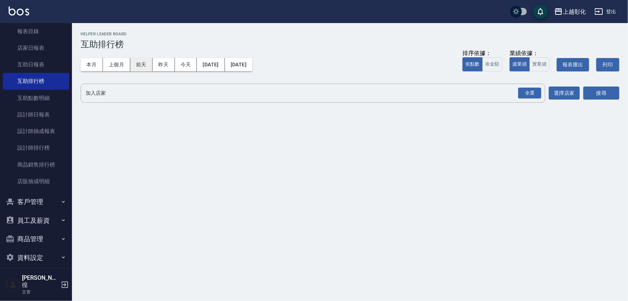
click at [135, 60] on button "前天" at bounding box center [141, 64] width 22 height 13
click at [126, 62] on button "上個月" at bounding box center [116, 64] width 27 height 13
click at [526, 87] on div "全選" at bounding box center [529, 92] width 23 height 11
click at [595, 103] on div "搜尋" at bounding box center [602, 94] width 36 height 20
click at [623, 118] on div "上越彰化 [DATE] - [DATE] 互助排行榜 列印時間： [DATE][PHONE_NUMBER]:37 Helper Leader Board 互助…" at bounding box center [314, 150] width 628 height 301
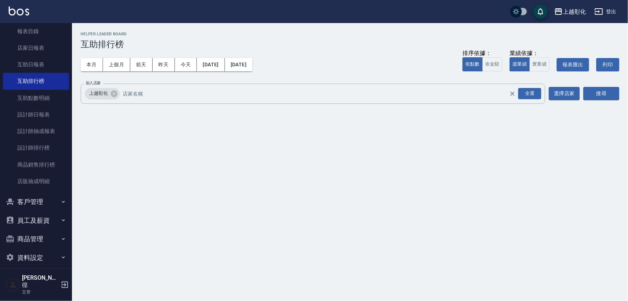
drag, startPoint x: 605, startPoint y: 100, endPoint x: 599, endPoint y: 100, distance: 6.1
click at [605, 100] on div "搜尋" at bounding box center [602, 94] width 36 height 20
click at [590, 90] on button "搜尋" at bounding box center [602, 93] width 36 height 13
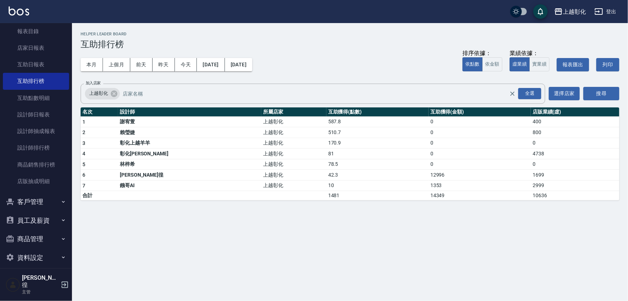
click at [33, 199] on button "客戶管理" at bounding box center [36, 201] width 66 height 19
click at [31, 221] on link "客戶列表" at bounding box center [36, 222] width 66 height 17
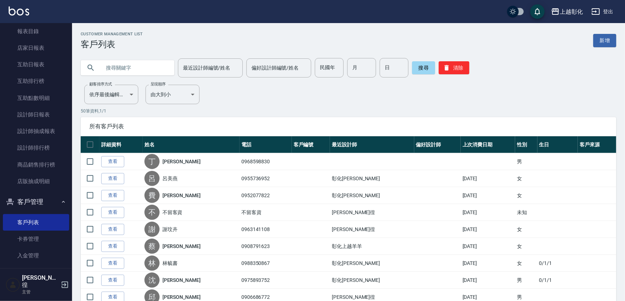
click at [114, 67] on input "text" at bounding box center [135, 67] width 68 height 19
type input "30253839"
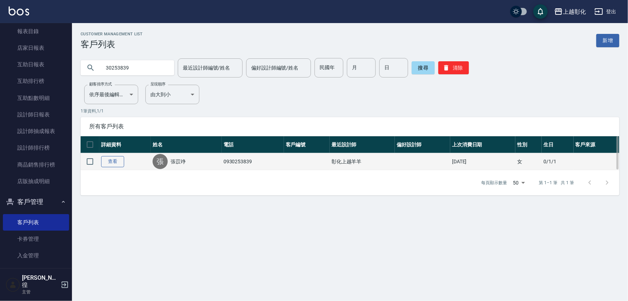
click at [114, 162] on link "查看" at bounding box center [112, 161] width 23 height 11
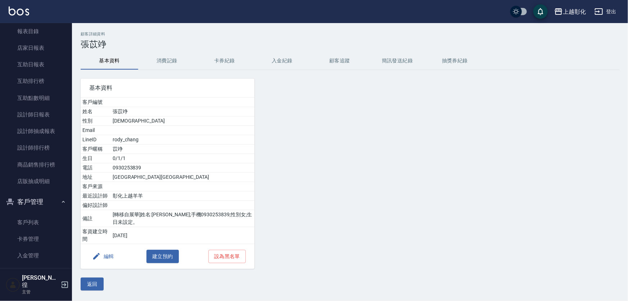
click at [279, 59] on button "入金紀錄" at bounding box center [282, 60] width 58 height 17
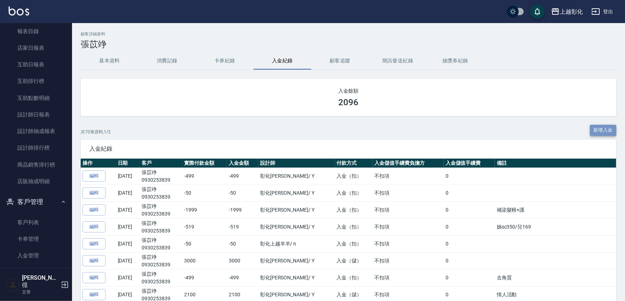
click at [599, 129] on button "新增入金" at bounding box center [603, 130] width 27 height 11
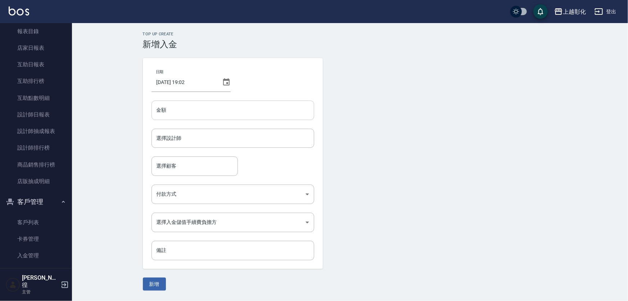
click at [171, 112] on input "金額" at bounding box center [233, 109] width 163 height 19
type input "-50"
click at [168, 138] on input "選擇設計師" at bounding box center [233, 138] width 156 height 13
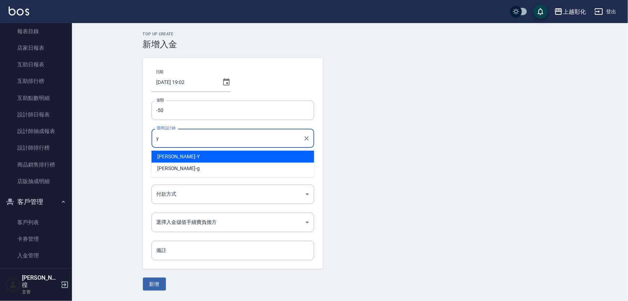
click at [175, 152] on div "[PERSON_NAME] -Y" at bounding box center [233, 156] width 163 height 12
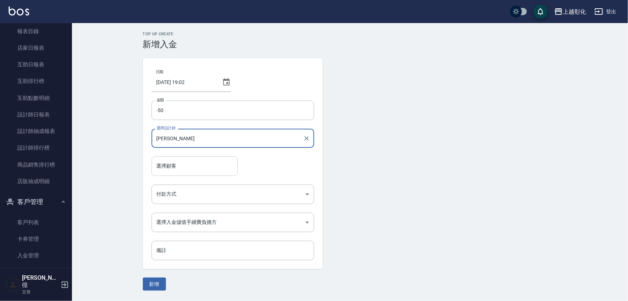
type input "[PERSON_NAME]"
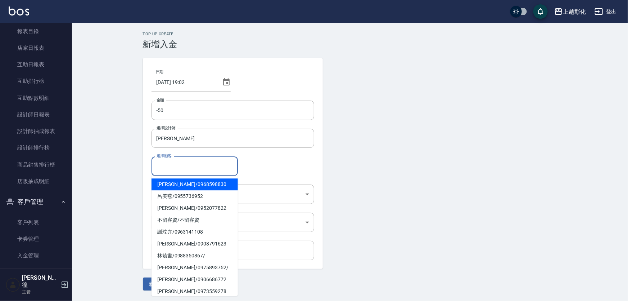
click at [183, 163] on input "選擇顧客" at bounding box center [195, 165] width 80 height 13
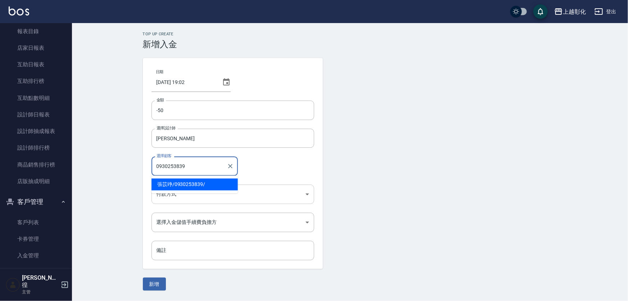
click at [190, 186] on span "張苡竫 / 0930253839 /" at bounding box center [195, 184] width 86 height 12
type input "張苡竫/0930253839/"
click at [181, 192] on body "上越彰化 登出 櫃檯作業 打帳單 帳單列表 現金收支登錄 材料自購登錄 每日結帳 排班表 現場電腦打卡 預約管理 預約管理 單日預約紀錄 單週預約紀錄 報表及…" at bounding box center [314, 150] width 628 height 301
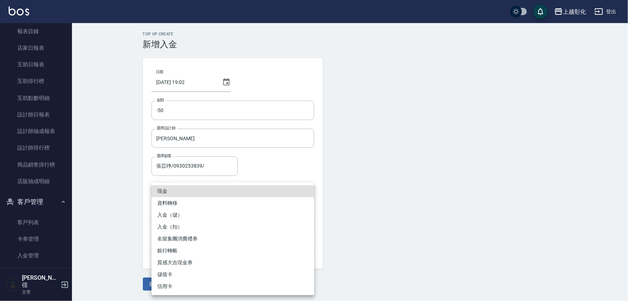
click at [171, 223] on li "入金（扣）" at bounding box center [233, 227] width 163 height 12
type input "入金（扣）"
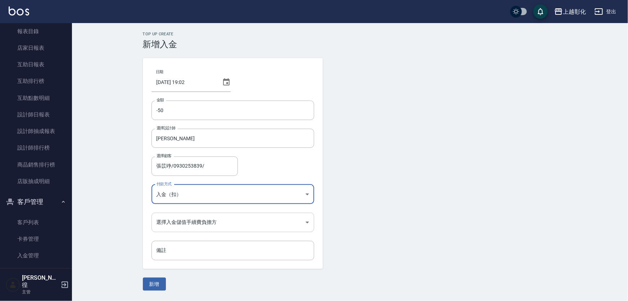
click at [189, 222] on body "上越彰化 登出 櫃檯作業 打帳單 帳單列表 現金收支登錄 材料自購登錄 每日結帳 排班表 現場電腦打卡 預約管理 預約管理 單日預約紀錄 單週預約紀錄 報表及…" at bounding box center [314, 150] width 628 height 301
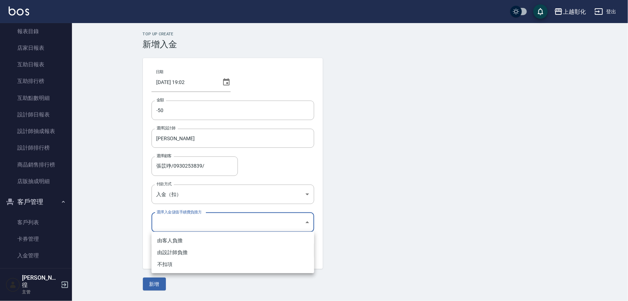
click at [179, 264] on li "不扣項" at bounding box center [233, 264] width 163 height 12
type input "WITHOUTHANDLINGFEE"
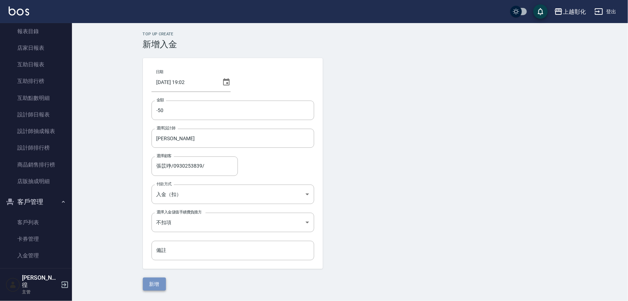
click at [154, 281] on button "新增" at bounding box center [154, 283] width 23 height 13
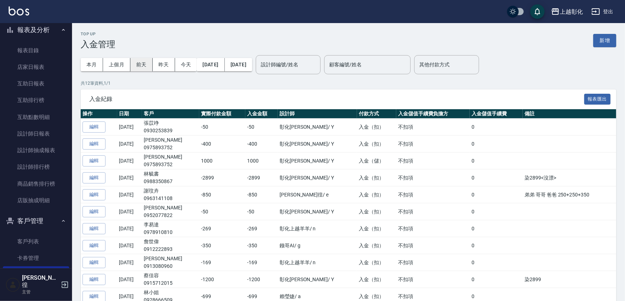
scroll to position [32, 0]
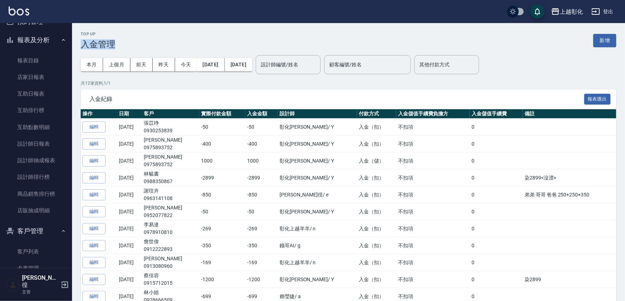
click at [144, 36] on div "Top Up 入金管理 新增" at bounding box center [348, 41] width 535 height 18
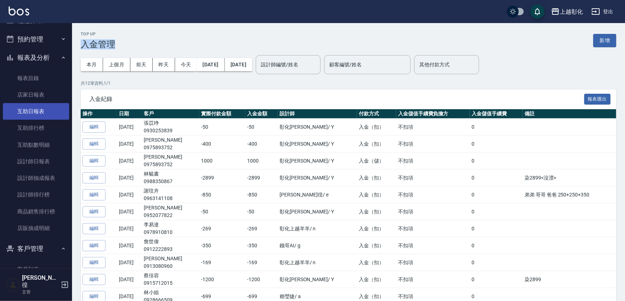
scroll to position [0, 0]
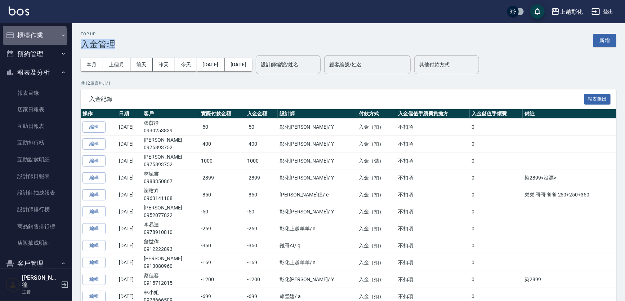
click at [21, 36] on button "櫃檯作業" at bounding box center [36, 35] width 66 height 19
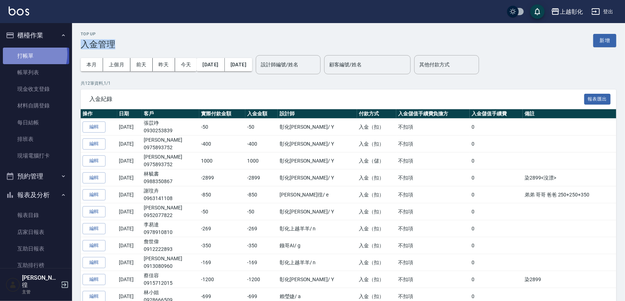
drag, startPoint x: 27, startPoint y: 54, endPoint x: 32, endPoint y: 54, distance: 5.4
click at [28, 54] on link "打帳單" at bounding box center [36, 56] width 66 height 17
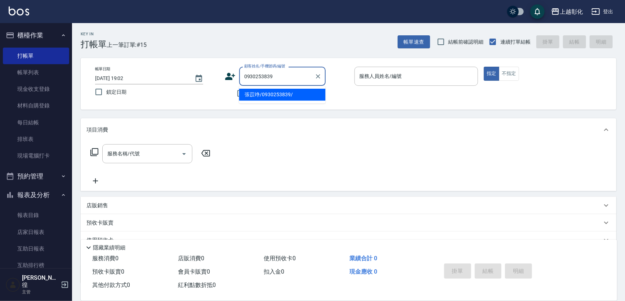
click at [267, 94] on li "張苡竫/0930253839/" at bounding box center [282, 95] width 86 height 12
type input "張苡竫/0930253839/"
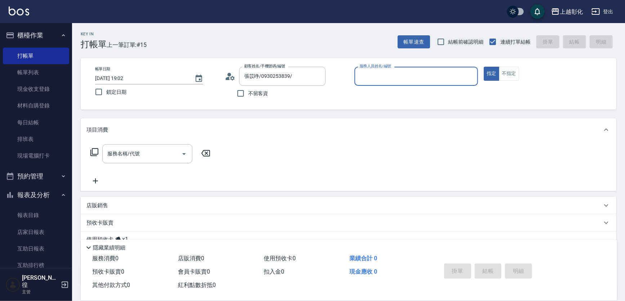
click at [407, 71] on input "服務人員姓名/編號" at bounding box center [415, 76] width 117 height 13
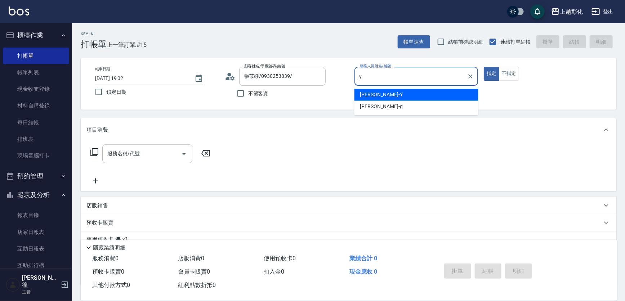
type input "[PERSON_NAME]"
type button "true"
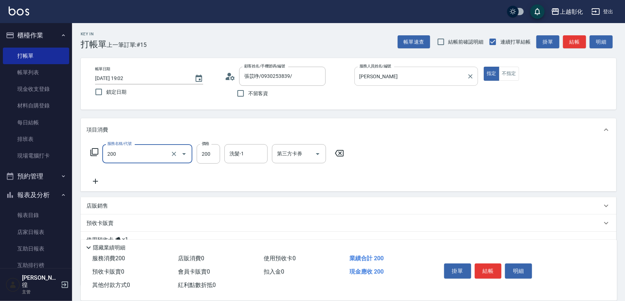
type input "New洗專案(200)"
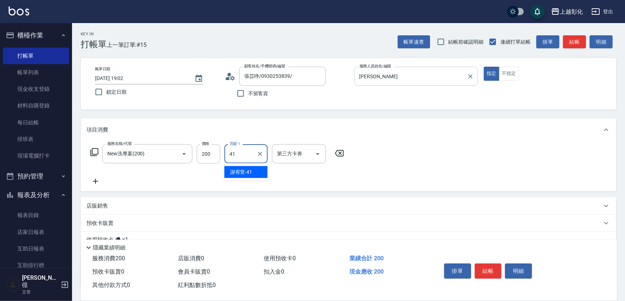
type input "[PERSON_NAME]-41"
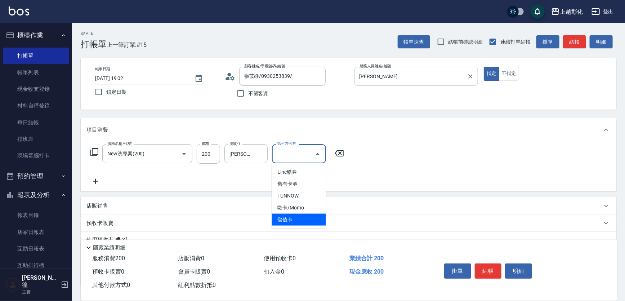
type input "儲值卡"
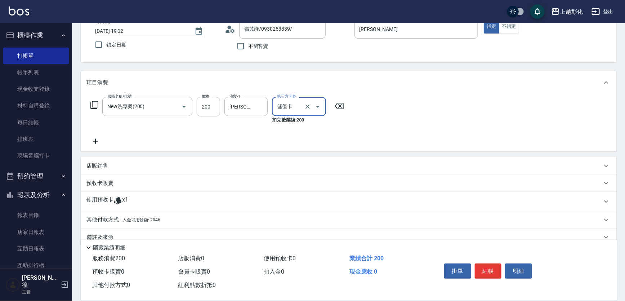
scroll to position [59, 0]
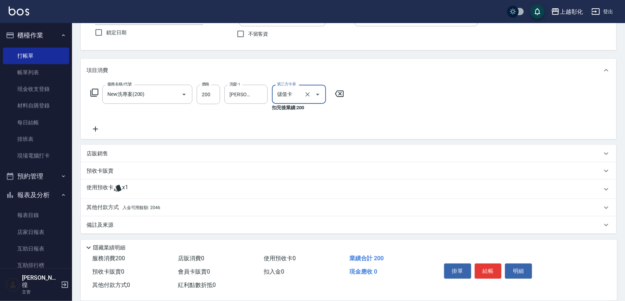
click at [89, 186] on p "使用預收卡" at bounding box center [99, 189] width 27 height 11
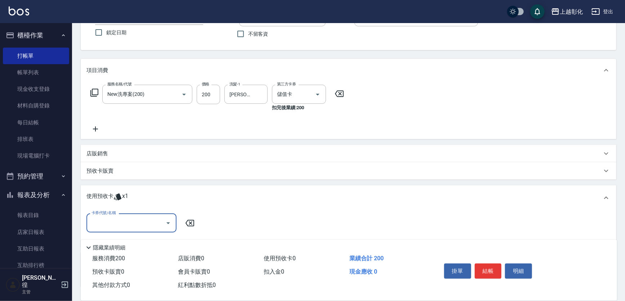
scroll to position [0, 0]
click at [110, 222] on input "卡券代號/名稱" at bounding box center [126, 222] width 73 height 13
click at [120, 242] on div "精油洗髮 剩餘1張" at bounding box center [131, 241] width 90 height 12
type input "精油洗髮"
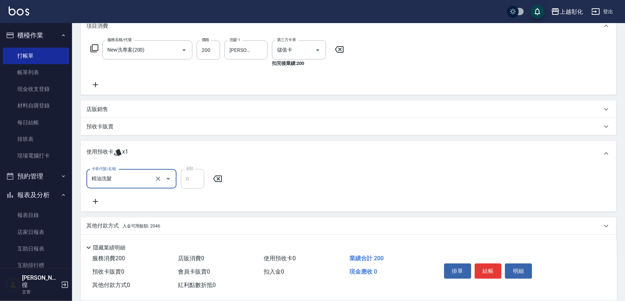
scroll to position [122, 0]
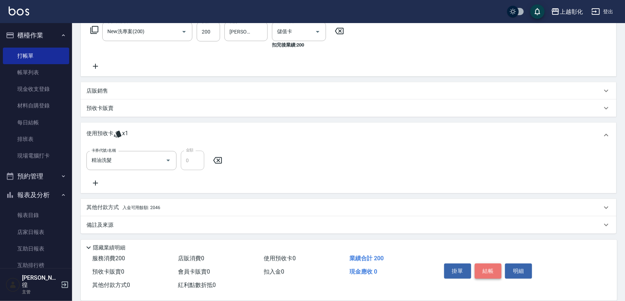
click at [493, 270] on button "結帳" at bounding box center [487, 270] width 27 height 15
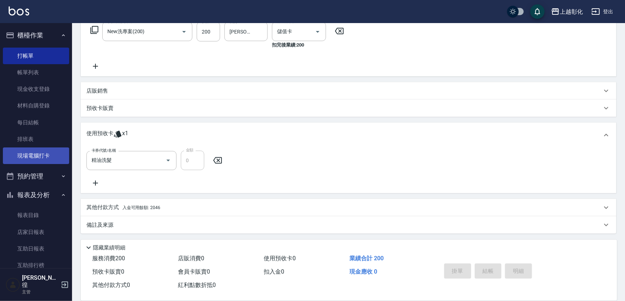
type input "[DATE] 19:03"
